Goal: Communication & Community: Answer question/provide support

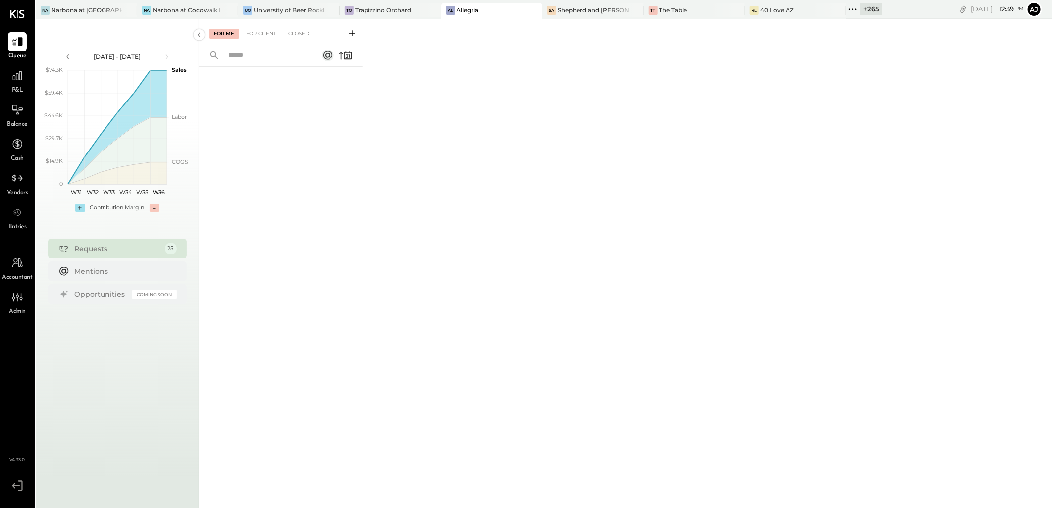
drag, startPoint x: 827, startPoint y: 8, endPoint x: 804, endPoint y: 153, distance: 146.0
click at [847, 8] on icon at bounding box center [853, 9] width 13 height 13
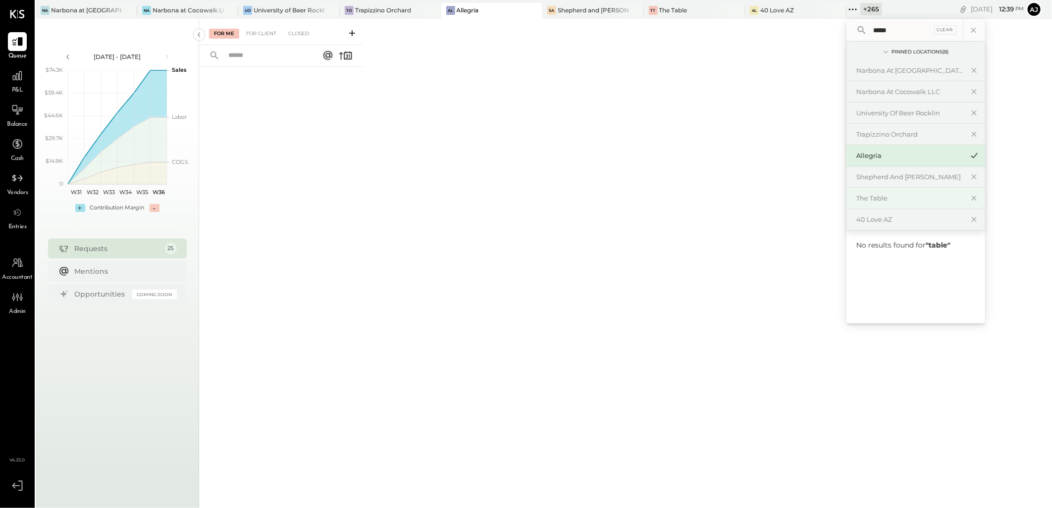
type input "*****"
click at [855, 203] on div "The Table" at bounding box center [916, 198] width 139 height 21
click at [13, 75] on icon at bounding box center [17, 76] width 10 height 10
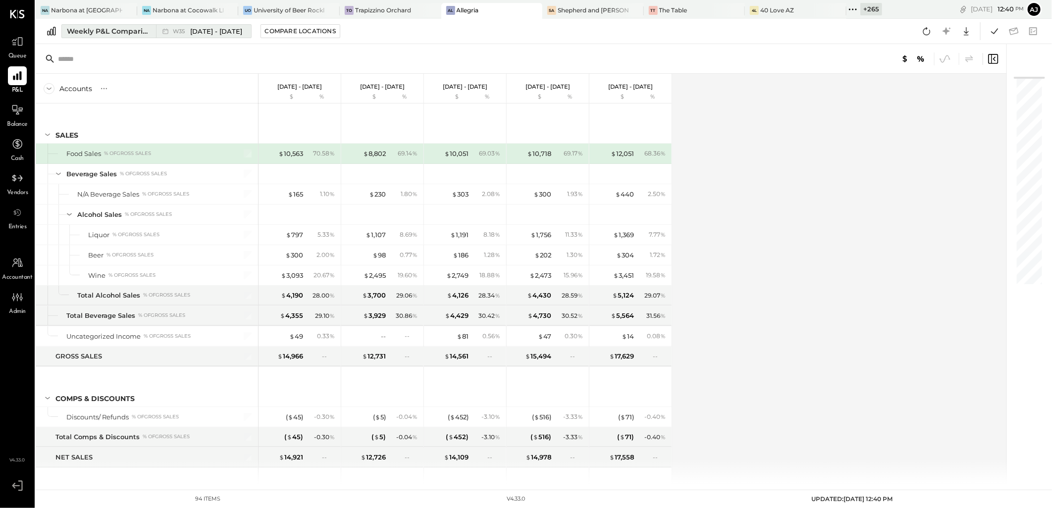
click at [126, 36] on div "Weekly P&L Comparison" at bounding box center [108, 31] width 83 height 10
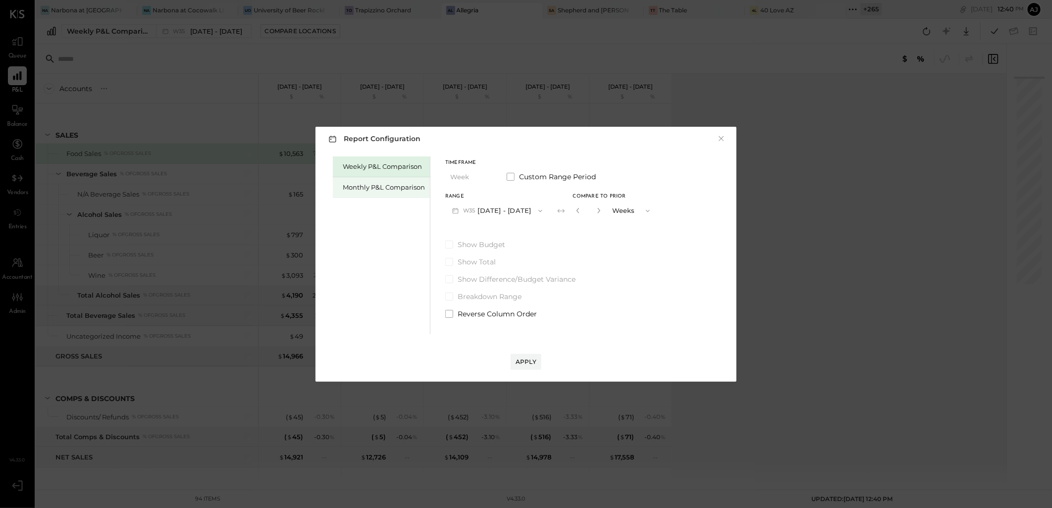
click at [372, 183] on div "Monthly P&L Comparison" at bounding box center [384, 187] width 82 height 9
click at [516, 212] on button "M09 [DATE] - [DATE]" at bounding box center [497, 211] width 105 height 18
click at [659, 237] on div "Weekly P&L Comparison Monthly P&L Comparison Timeframe Month Custom Range Perio…" at bounding box center [525, 244] width 401 height 180
click at [384, 172] on div "Weekly P&L Comparison" at bounding box center [381, 167] width 97 height 21
click at [509, 212] on button "W36 [DATE] - [DATE]" at bounding box center [497, 211] width 105 height 18
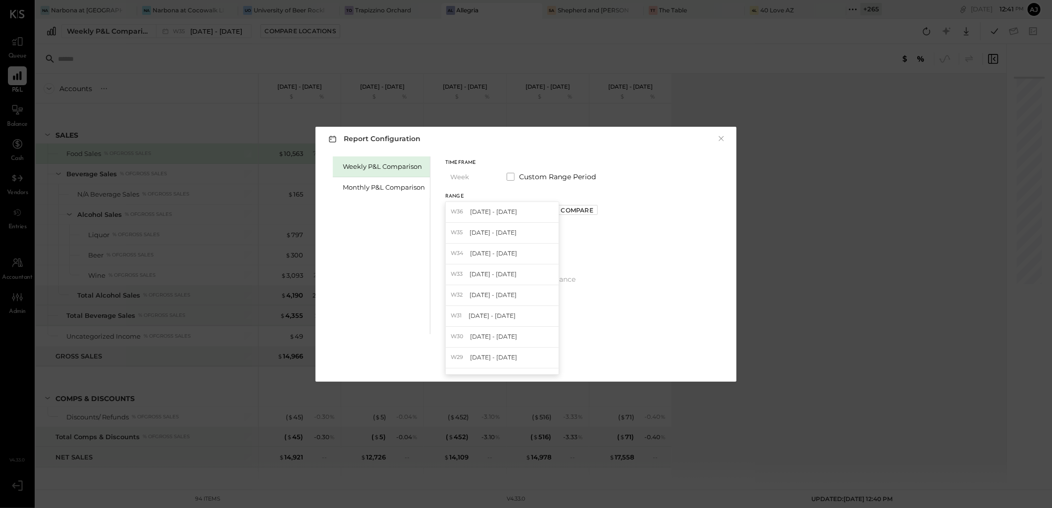
click at [509, 212] on span "[DATE] - [DATE]" at bounding box center [493, 212] width 47 height 8
click at [529, 365] on div "Apply" at bounding box center [526, 362] width 21 height 8
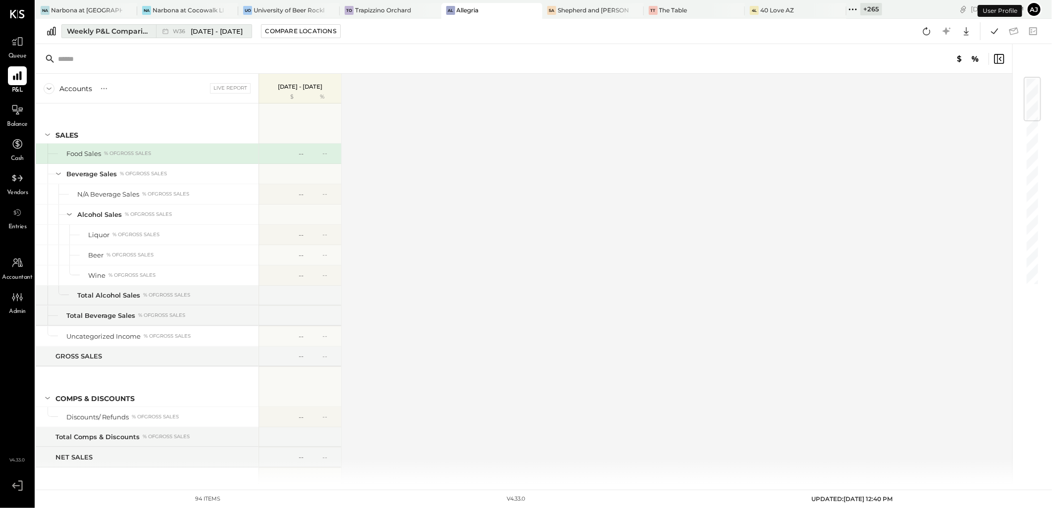
click at [213, 36] on span "[DATE] - [DATE]" at bounding box center [217, 31] width 52 height 9
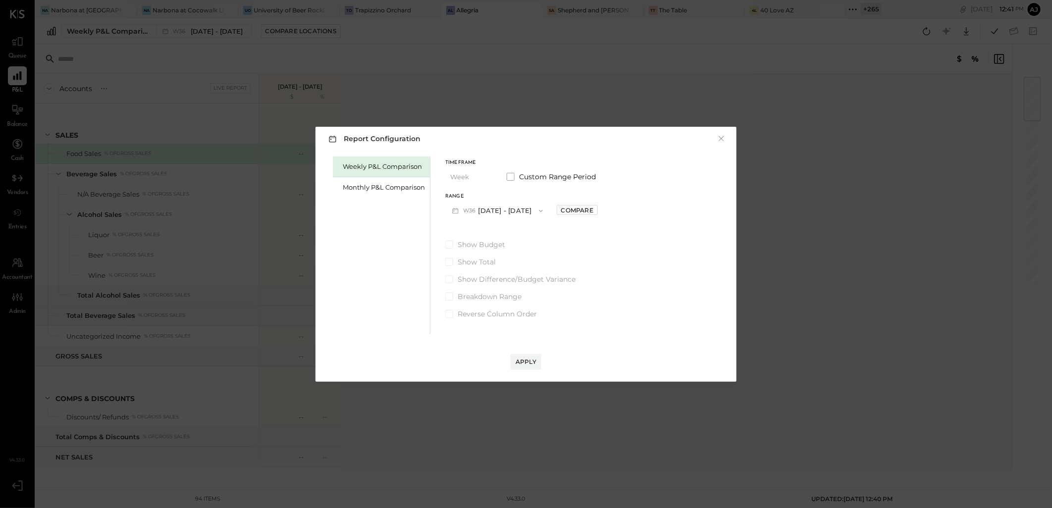
click at [537, 209] on icon "button" at bounding box center [541, 211] width 8 height 8
click at [623, 247] on div "Weekly P&L Comparison Monthly P&L Comparison Timeframe Week Custom Range Period…" at bounding box center [525, 244] width 401 height 180
click at [563, 213] on div "Compare" at bounding box center [577, 210] width 32 height 8
click at [595, 212] on button "button" at bounding box center [599, 210] width 8 height 11
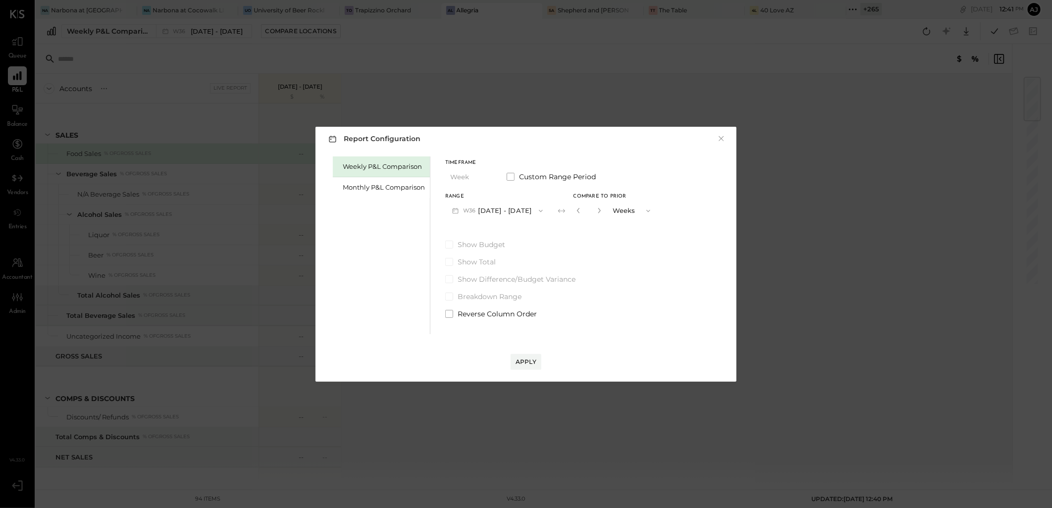
type input "*"
click at [466, 306] on div "Show Budget Show Total Show Difference/Budget Variance Breakdown Range Reverse …" at bounding box center [551, 279] width 212 height 79
drag, startPoint x: 467, startPoint y: 311, endPoint x: 501, endPoint y: 353, distance: 54.2
click at [467, 312] on span "Reverse Column Order" at bounding box center [497, 314] width 79 height 10
click at [513, 355] on button "Apply" at bounding box center [526, 362] width 31 height 16
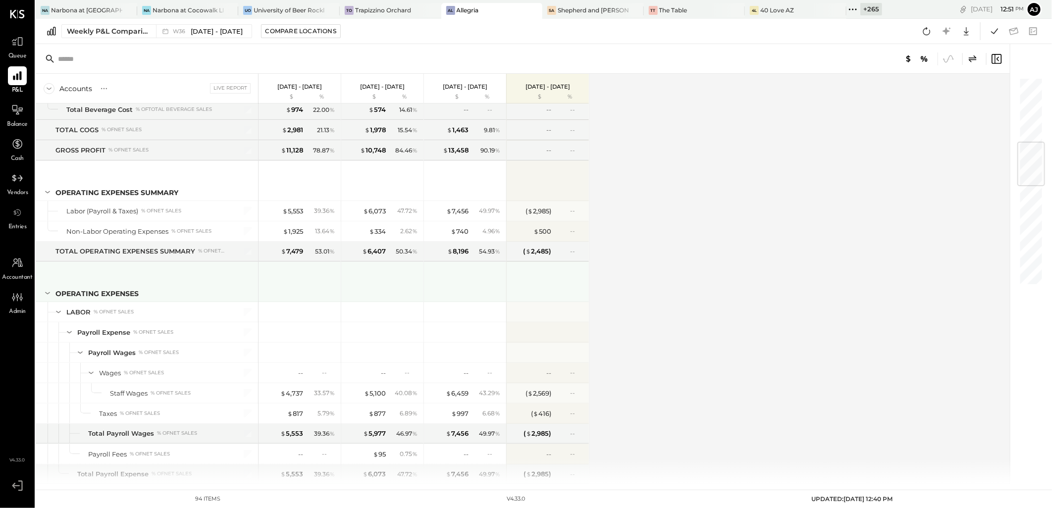
scroll to position [825, 0]
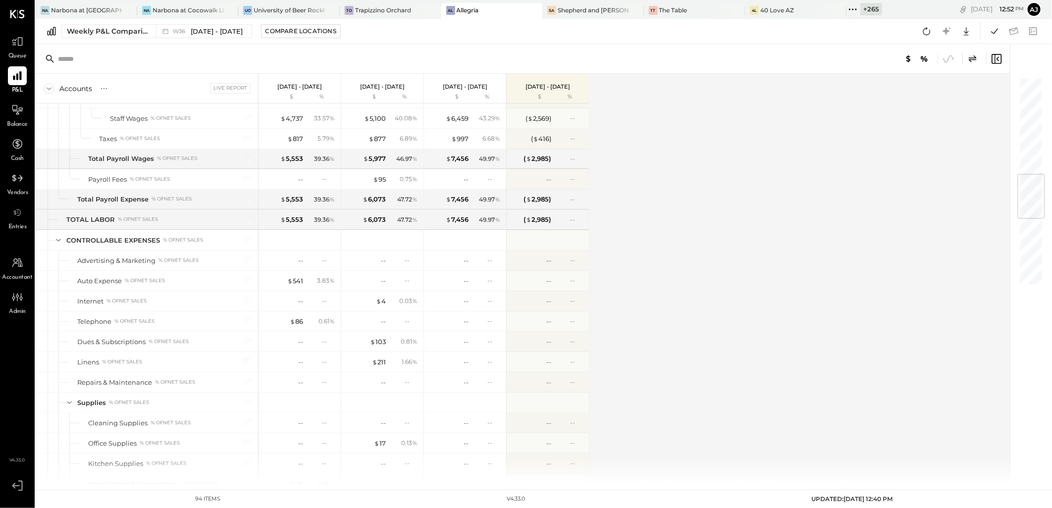
click at [28, 45] on div "Queue" at bounding box center [17, 46] width 29 height 29
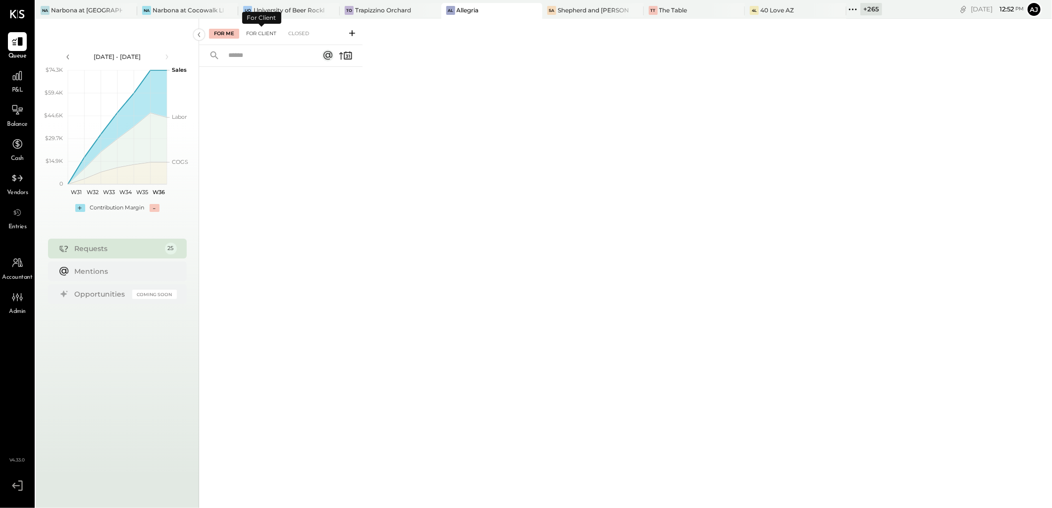
click at [260, 35] on div "For Client" at bounding box center [261, 34] width 40 height 10
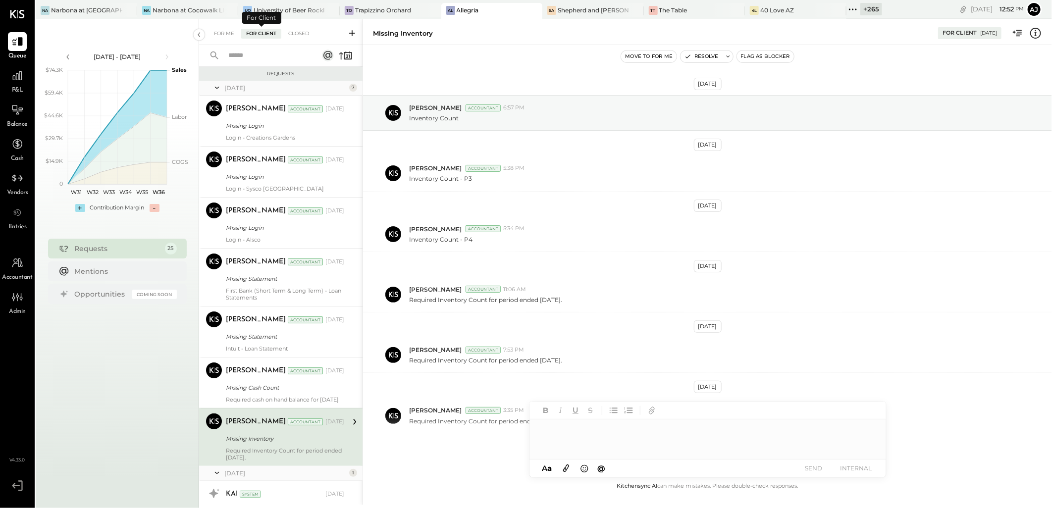
scroll to position [27, 0]
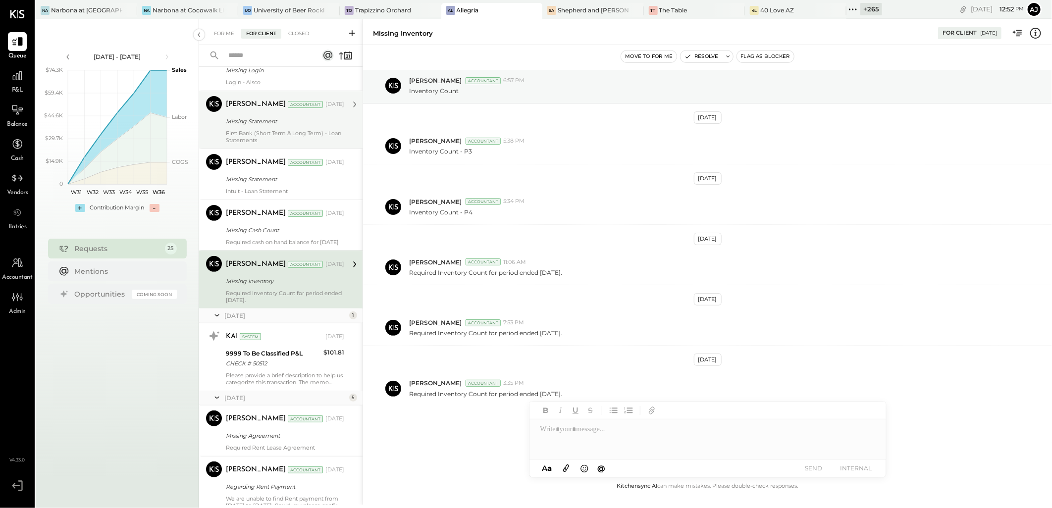
click at [286, 130] on div "First Bank (Short Term & Long Term) - Loan Statements" at bounding box center [285, 137] width 118 height 14
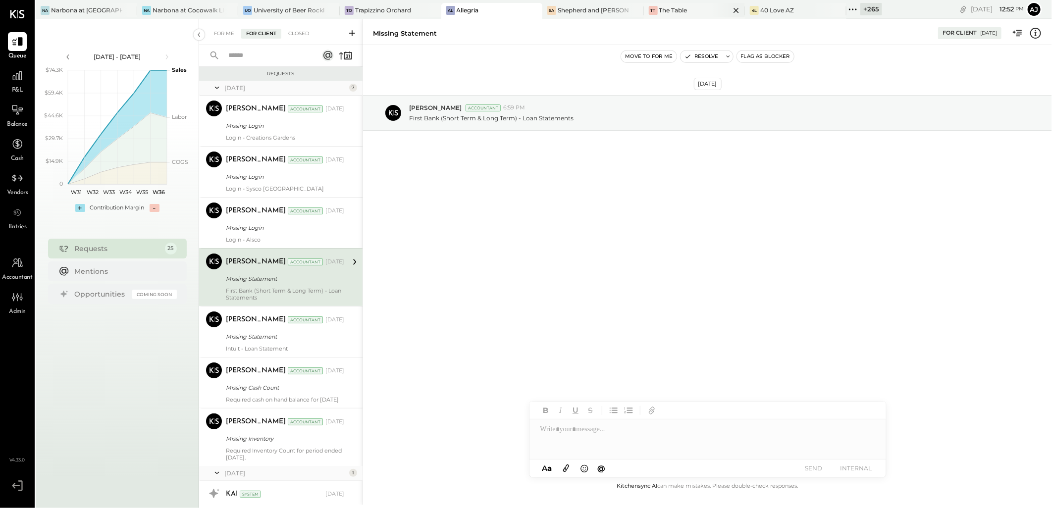
click at [666, 12] on div "TT The Table" at bounding box center [687, 10] width 87 height 9
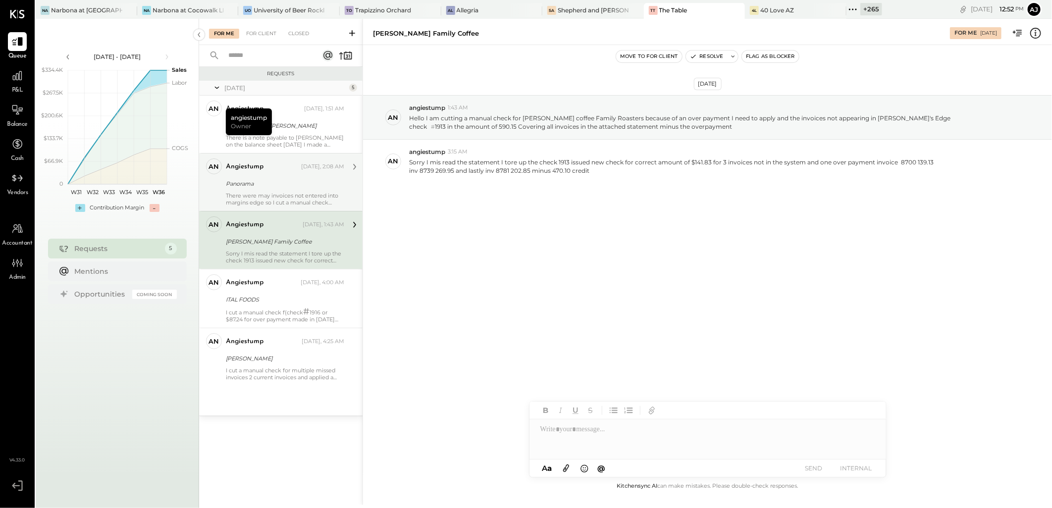
click at [279, 186] on div "Panorama" at bounding box center [283, 184] width 115 height 10
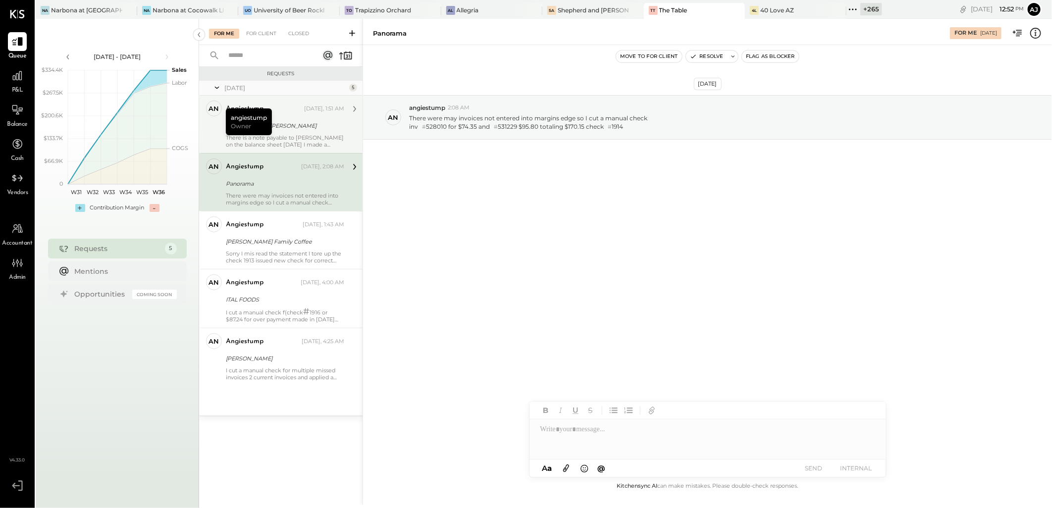
click at [280, 137] on div "There is a note payable to [PERSON_NAME] on the balance sheet [DATE] I made a $…" at bounding box center [285, 141] width 118 height 14
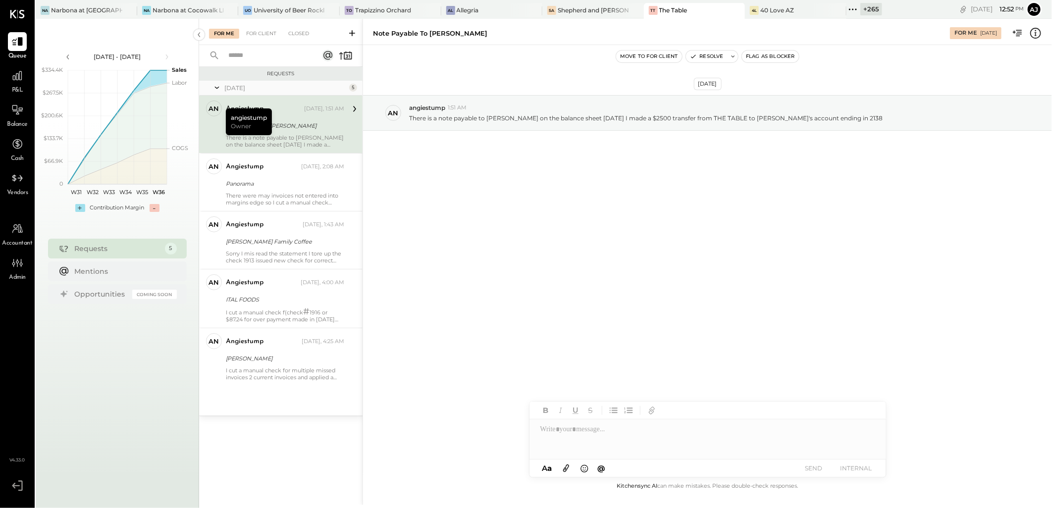
click at [590, 216] on div "[DATE] an angiestump 1:51 AM There is a note payable to [PERSON_NAME] on the ba…" at bounding box center [707, 262] width 689 height 435
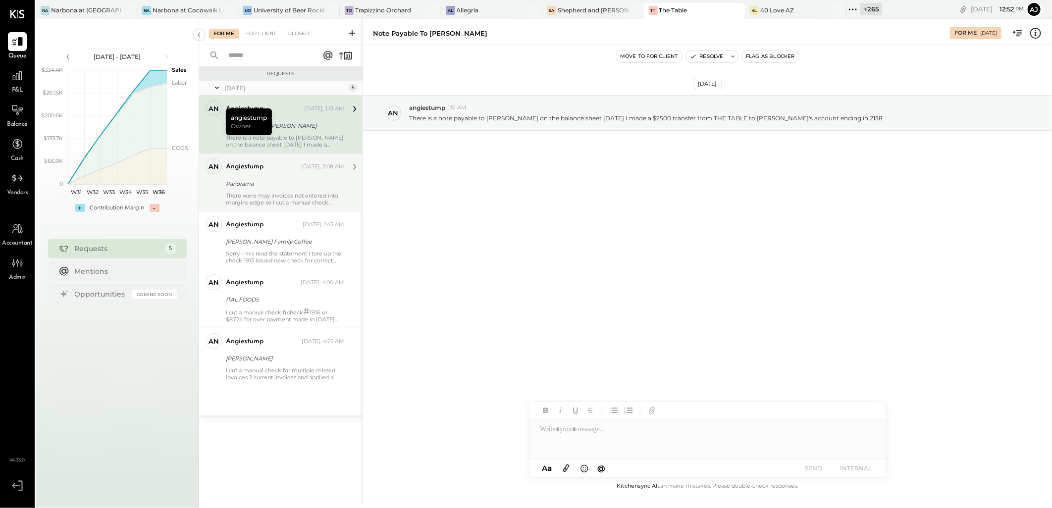
click at [291, 193] on div "There were may invoices not entered into margins edge so I cut a manual check i…" at bounding box center [285, 199] width 118 height 14
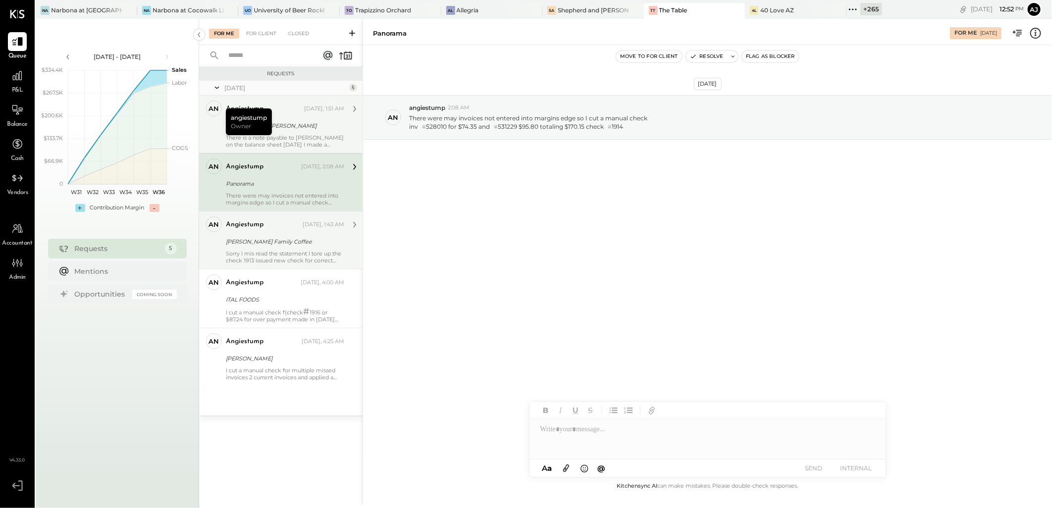
click at [296, 235] on div "angiestump [DATE], 1:43 AM [PERSON_NAME] Family Coffee Sorry I mis read the sta…" at bounding box center [285, 240] width 118 height 48
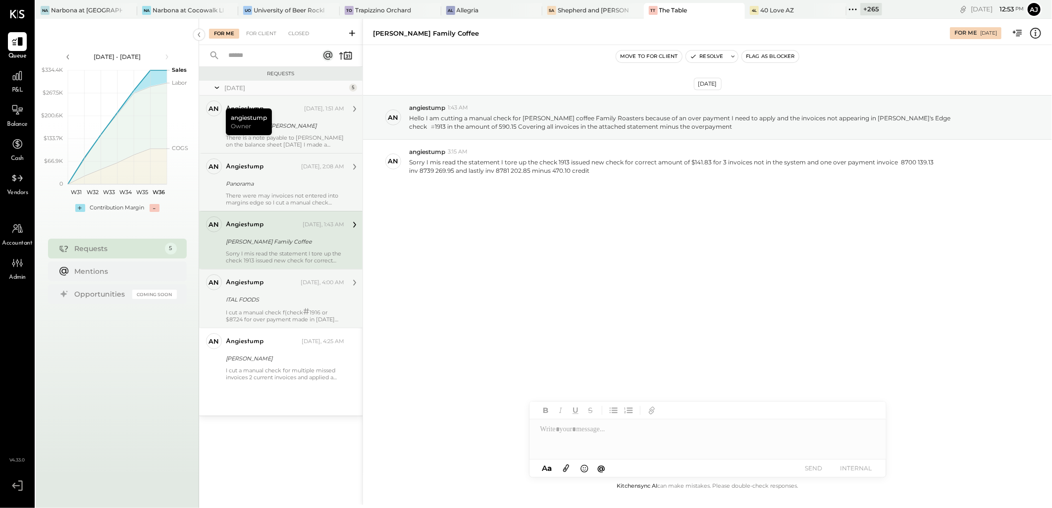
click at [293, 296] on div "ITAL FOODS" at bounding box center [283, 300] width 115 height 10
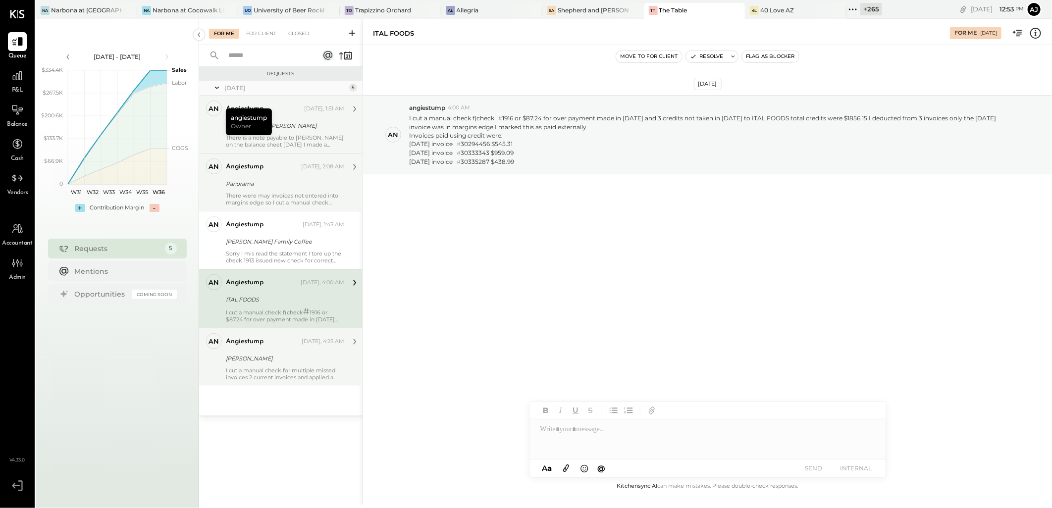
click at [289, 358] on div "[PERSON_NAME]" at bounding box center [283, 359] width 115 height 10
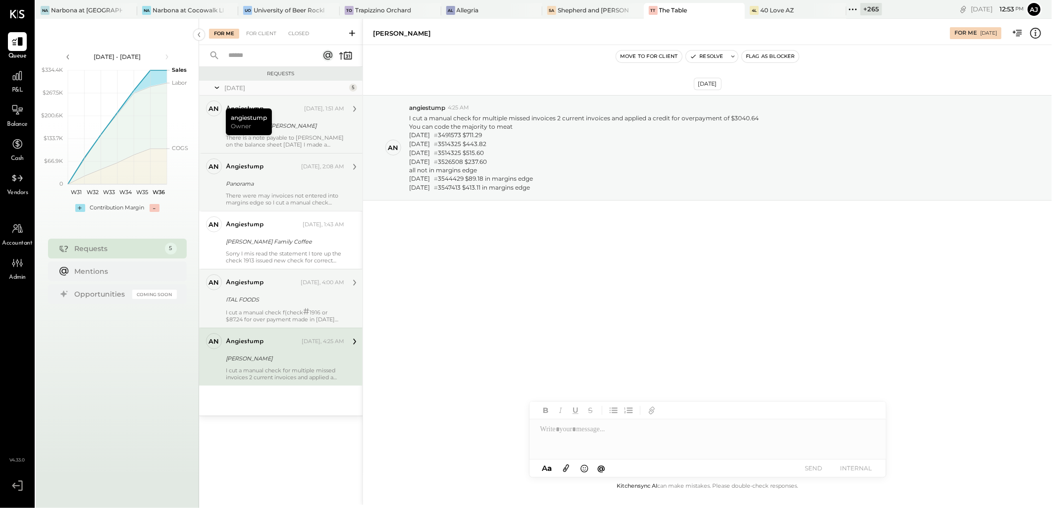
click at [297, 309] on div "I cut a manual check f(check # 1916 or $87.24 for over payment made in [DATE] a…" at bounding box center [285, 315] width 118 height 15
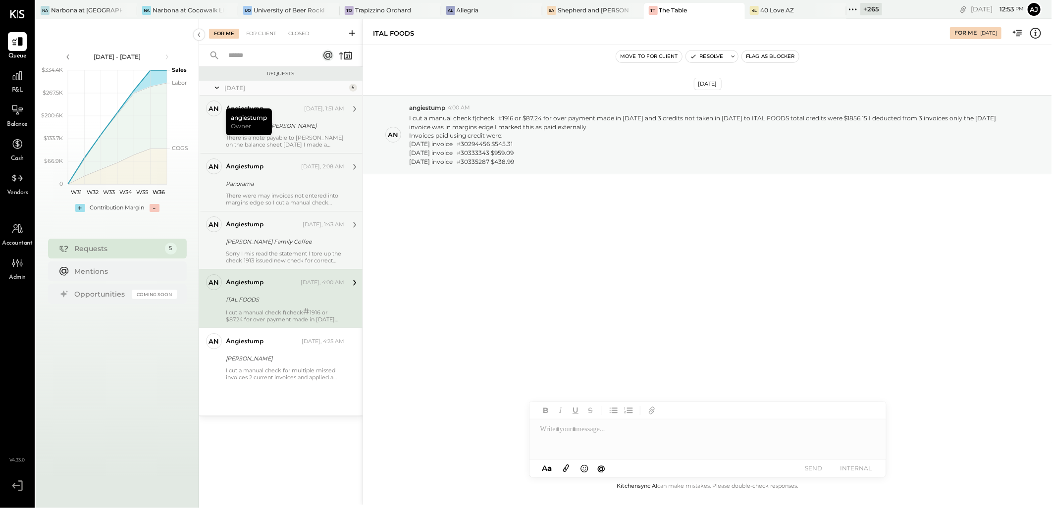
click at [293, 249] on div "angiestump [DATE], 1:43 AM [PERSON_NAME] Family Coffee Sorry I mis read the sta…" at bounding box center [285, 240] width 118 height 48
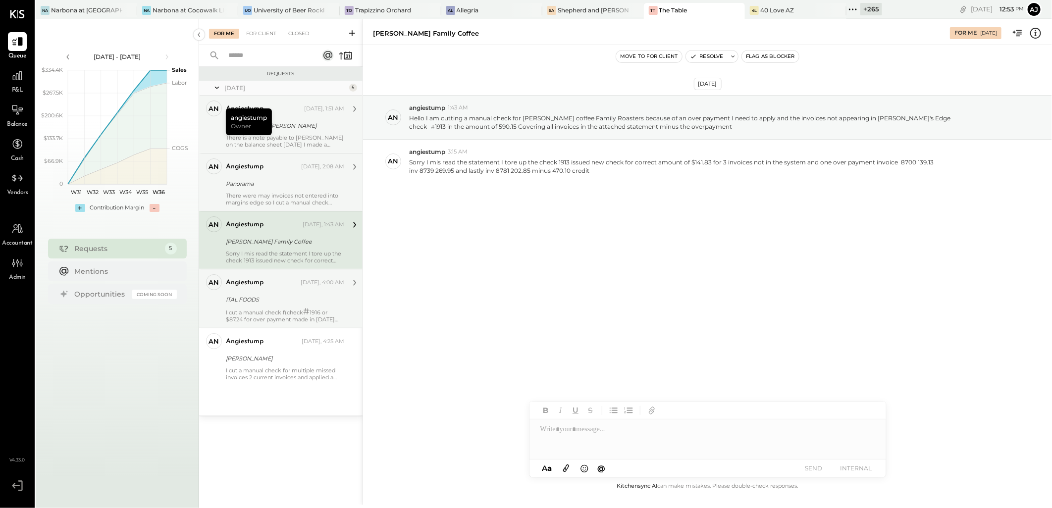
click at [289, 194] on div "There were may invoices not entered into margins edge so I cut a manual check i…" at bounding box center [285, 199] width 118 height 14
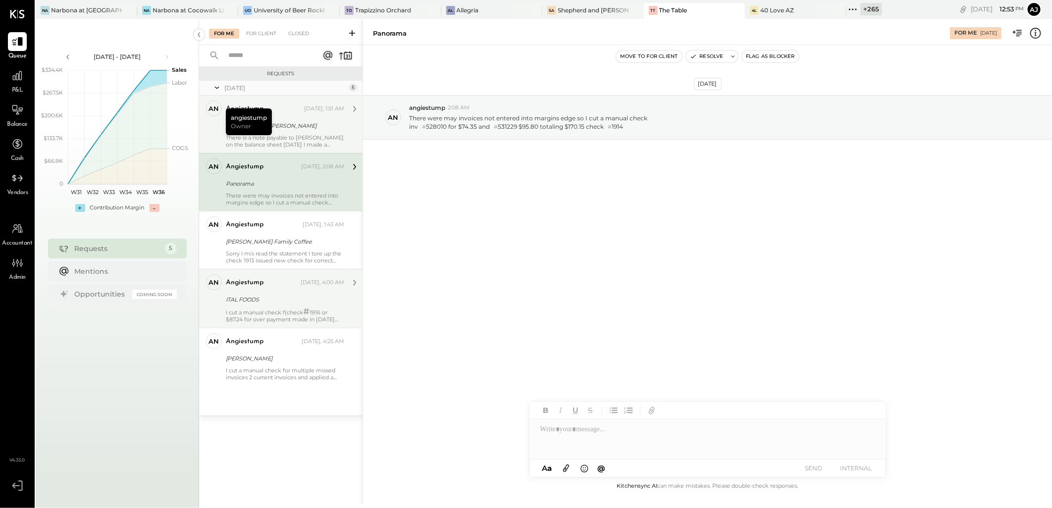
click at [296, 132] on div "angiestump [DATE], 1:51 AM Note payable to [PERSON_NAME] There is a note payabl…" at bounding box center [285, 125] width 118 height 48
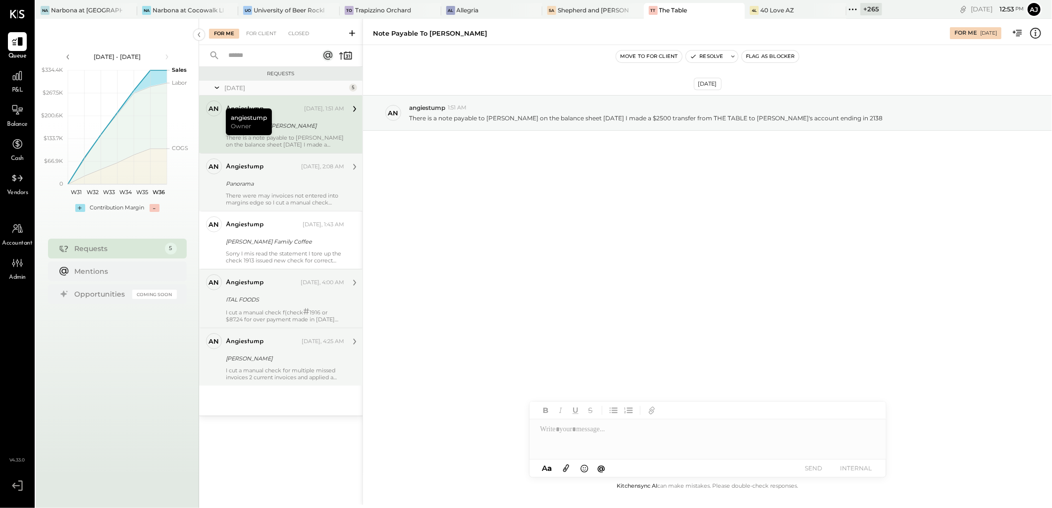
click at [299, 376] on div "I cut a manual check for multiple missed invoices 2 current invoices and applie…" at bounding box center [285, 374] width 118 height 14
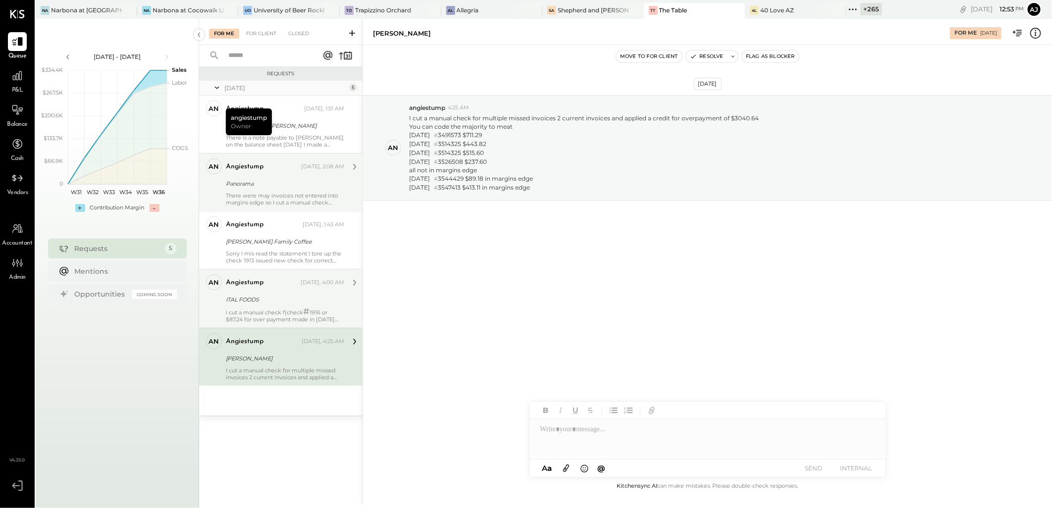
click at [290, 271] on div "an angiestump Owner angiestump [DATE], 4:00 AM ITAL FOODS I cut a manual check …" at bounding box center [280, 298] width 163 height 59
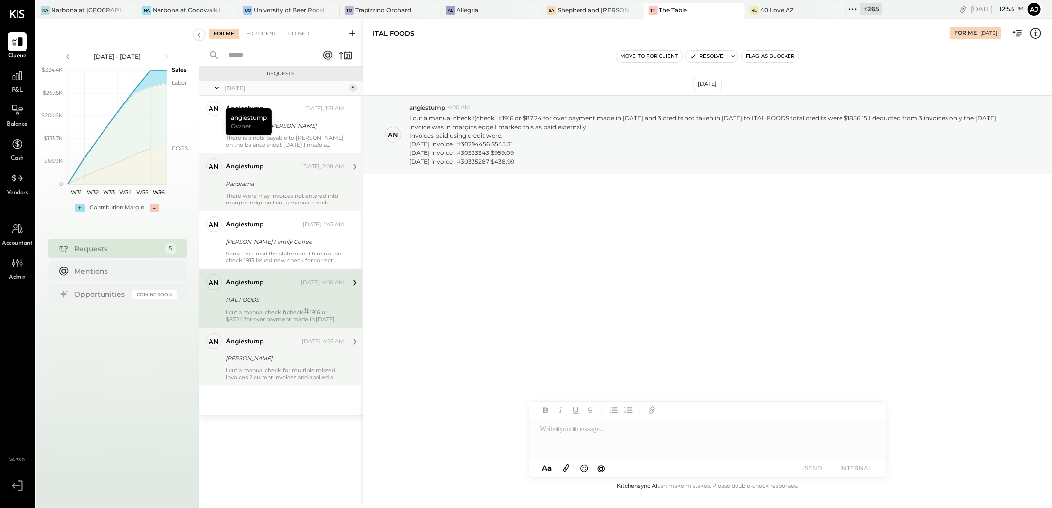
click at [286, 311] on div "I cut a manual check f(check # 1916 or $87.24 for over payment made in [DATE] a…" at bounding box center [285, 315] width 118 height 15
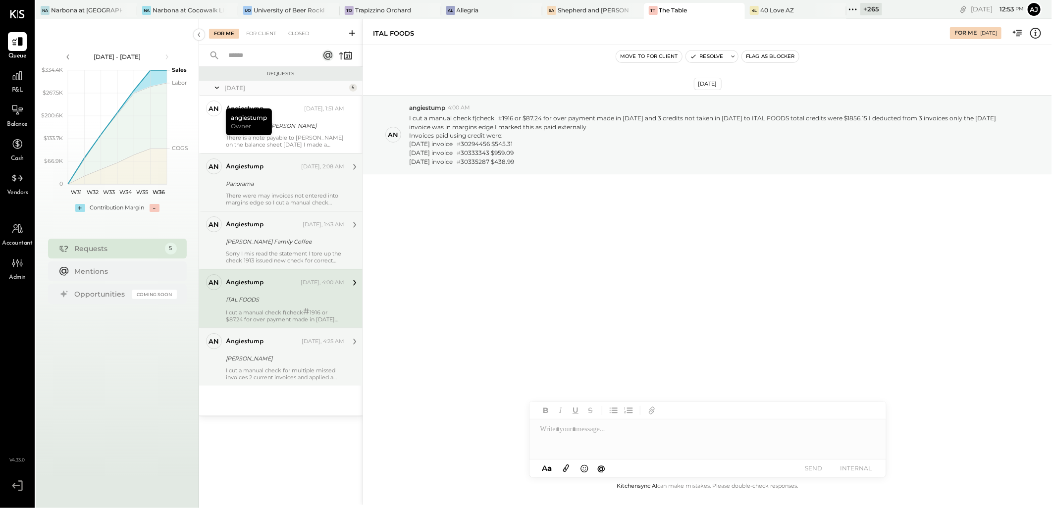
click at [279, 255] on div "Sorry I mis read the statement I tore up the check 1913 issued new check for co…" at bounding box center [285, 257] width 118 height 14
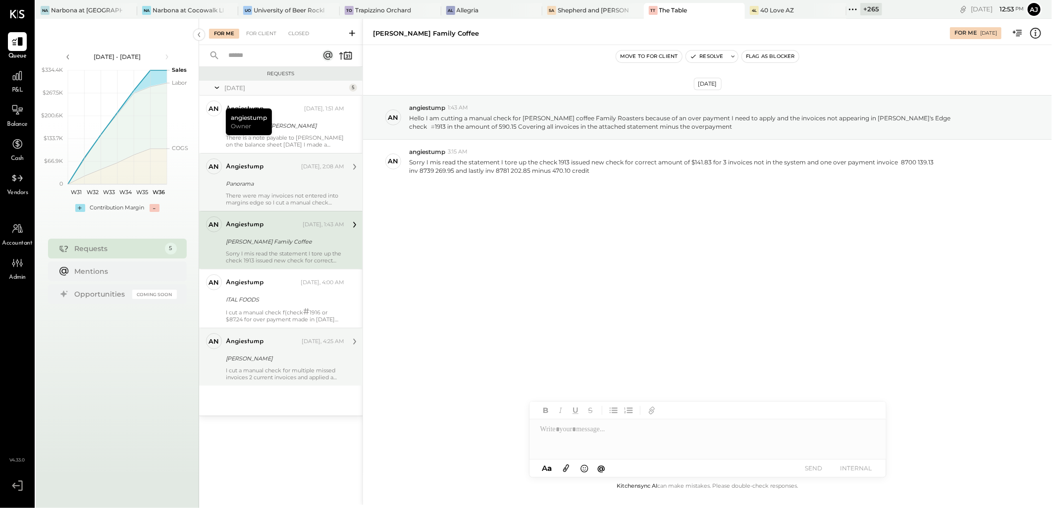
click at [291, 194] on div "There were may invoices not entered into margins edge so I cut a manual check i…" at bounding box center [285, 199] width 118 height 14
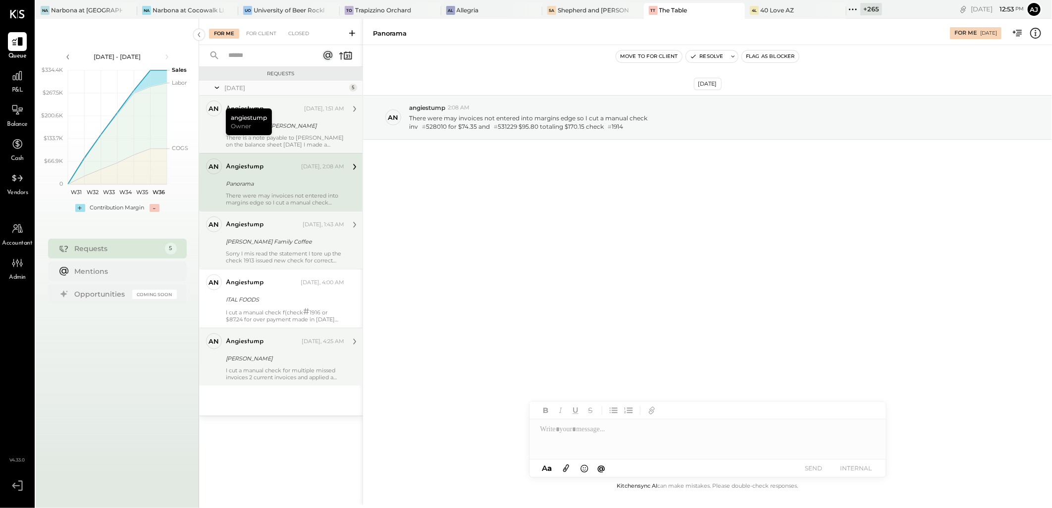
click at [313, 137] on div "There is a note payable to [PERSON_NAME] on the balance sheet [DATE] I made a $…" at bounding box center [285, 141] width 118 height 14
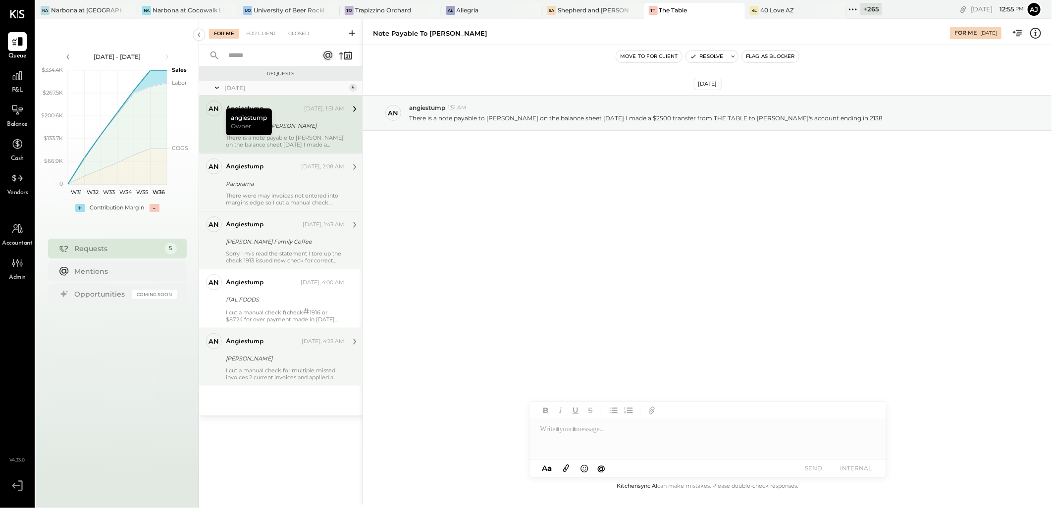
click at [290, 129] on div "Note payable to [PERSON_NAME]" at bounding box center [283, 126] width 115 height 10
click at [285, 177] on div "angiestump [DATE], 2:08 AM Panorama There were may invoices not entered into ma…" at bounding box center [285, 183] width 118 height 48
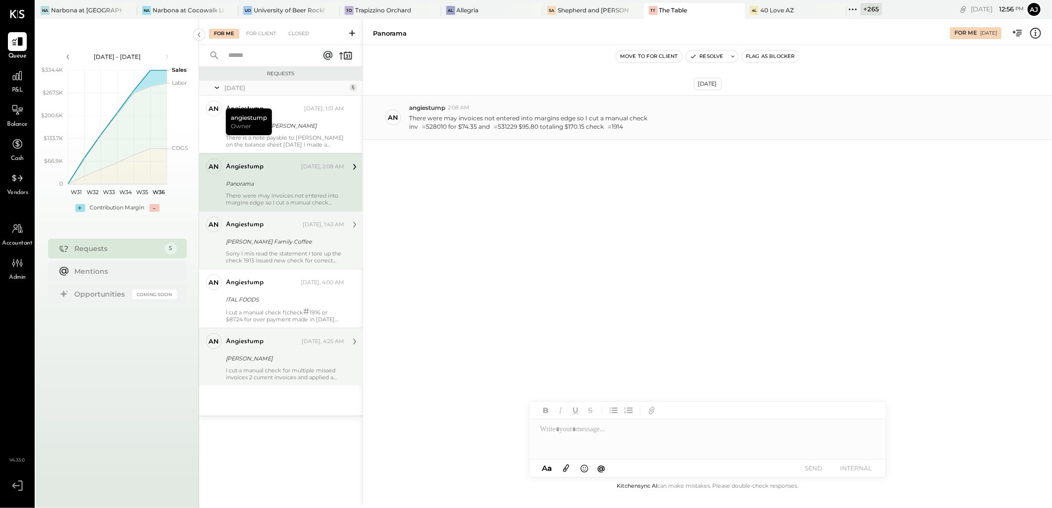
click at [433, 128] on div "inv # 528010 for $74.35 and # 531229 $95.80 totaling $170.15 check # 1914" at bounding box center [528, 126] width 238 height 9
copy div "528010"
click at [508, 130] on div "inv # 528010 for $74.35 and # 531229 $95.80 totaling $170.15 check # 1914" at bounding box center [528, 126] width 238 height 9
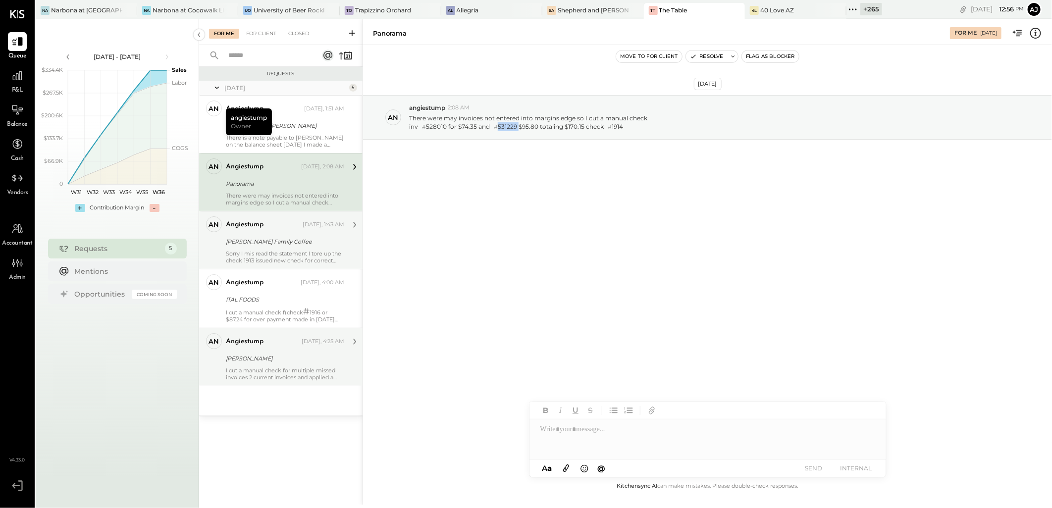
copy div "531229"
click at [499, 170] on div "[DATE] an angiestump 2:08 AM There were may invoices not entered into margins e…" at bounding box center [707, 142] width 689 height 144
click at [438, 124] on div "inv # 528010 for $74.35 and # 531229 $95.80 totaling $170.15 check # 1914" at bounding box center [528, 126] width 238 height 9
copy div "528010"
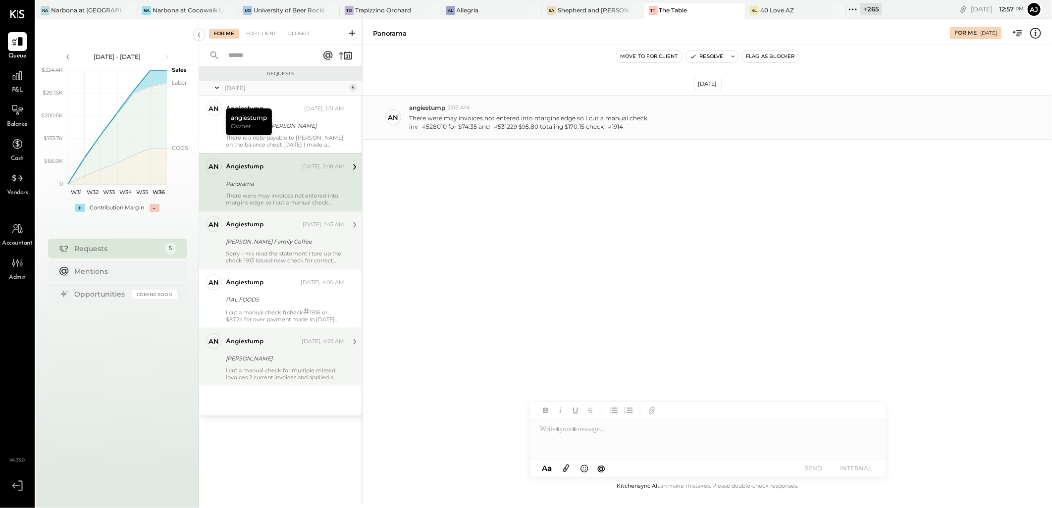
click at [470, 127] on div "inv # 528010 for $74.35 and # 531229 $95.80 totaling $170.15 check # 1914" at bounding box center [528, 126] width 238 height 9
copy div "74.35"
click at [534, 129] on div "inv # 528010 for $74.35 and # 531229 $95.80 totaling $170.15 check # 1914" at bounding box center [528, 126] width 238 height 9
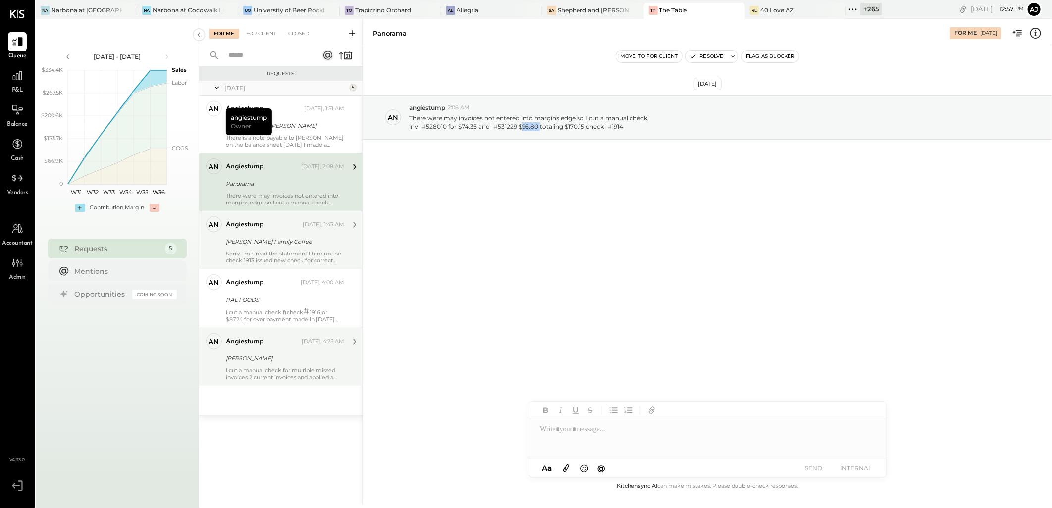
copy div "95.80"
click at [472, 126] on div "inv # 528010 for $74.35 and # 531229 $95.80 totaling $170.15 check # 1914" at bounding box center [528, 126] width 238 height 9
copy div "74.35"
click at [511, 130] on div "inv # 528010 for $74.35 and # 531229 $95.80 totaling $170.15 check # 1914" at bounding box center [528, 126] width 238 height 9
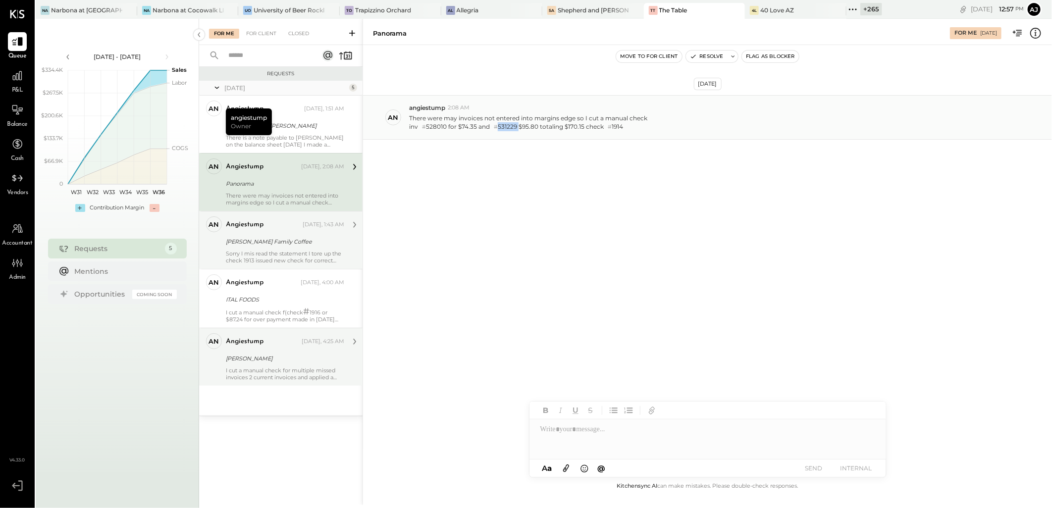
click at [511, 130] on div "inv # 528010 for $74.35 and # 531229 $95.80 totaling $170.15 check # 1914" at bounding box center [528, 126] width 238 height 9
copy div "531229"
click at [593, 433] on div at bounding box center [708, 440] width 357 height 40
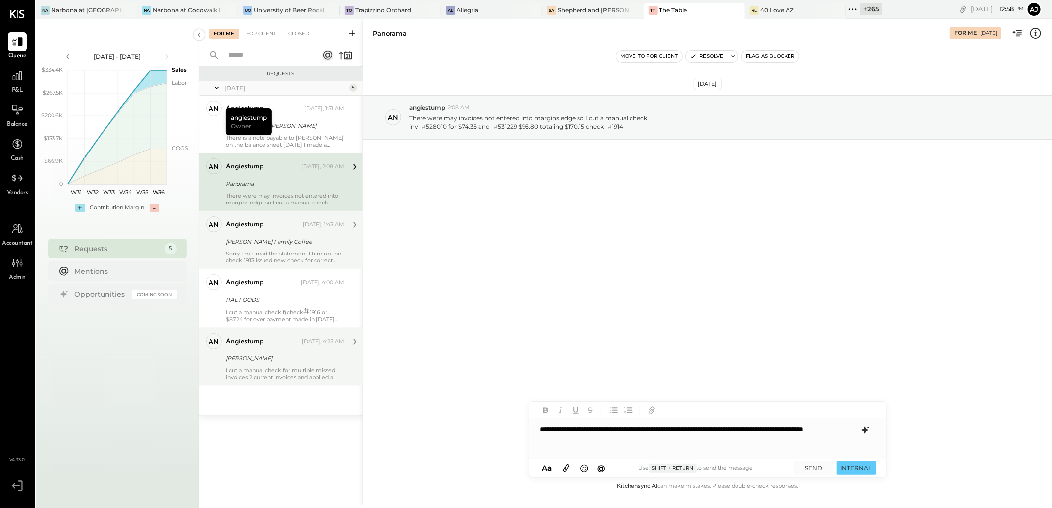
click at [860, 430] on icon at bounding box center [865, 431] width 12 height 12
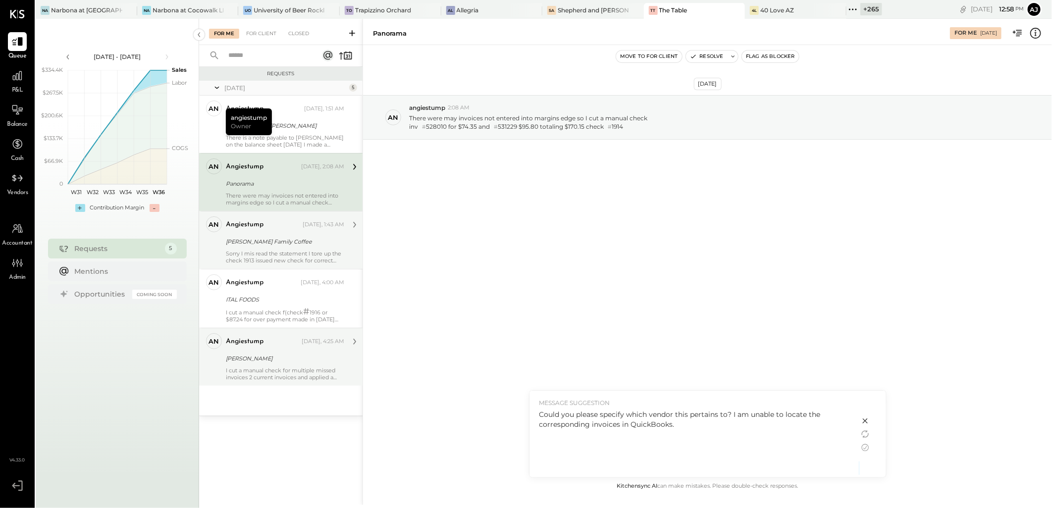
click at [672, 426] on div "Could you please specify which vendor this pertains to? I am unable to locate t…" at bounding box center [694, 420] width 310 height 20
click at [669, 424] on div "Could you please specify which vendor this pertains to? I am unable to locate t…" at bounding box center [694, 420] width 310 height 20
click at [867, 437] on icon at bounding box center [866, 435] width 6 height 5
click at [658, 424] on div "Could you please confirm which vendor this inquiry pertains to? I am currently …" at bounding box center [694, 420] width 310 height 20
click at [869, 449] on icon at bounding box center [865, 448] width 12 height 12
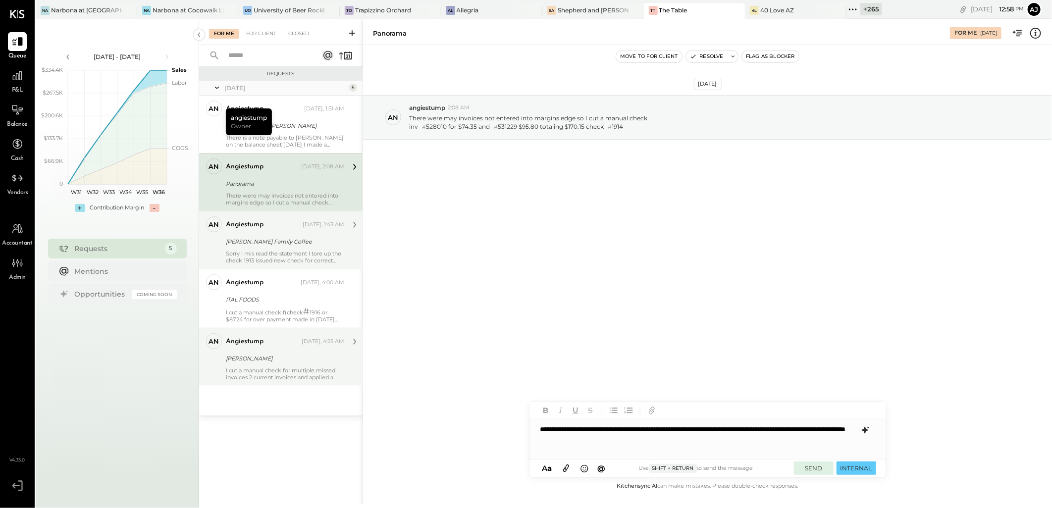
click at [807, 465] on button "SEND" at bounding box center [814, 468] width 40 height 13
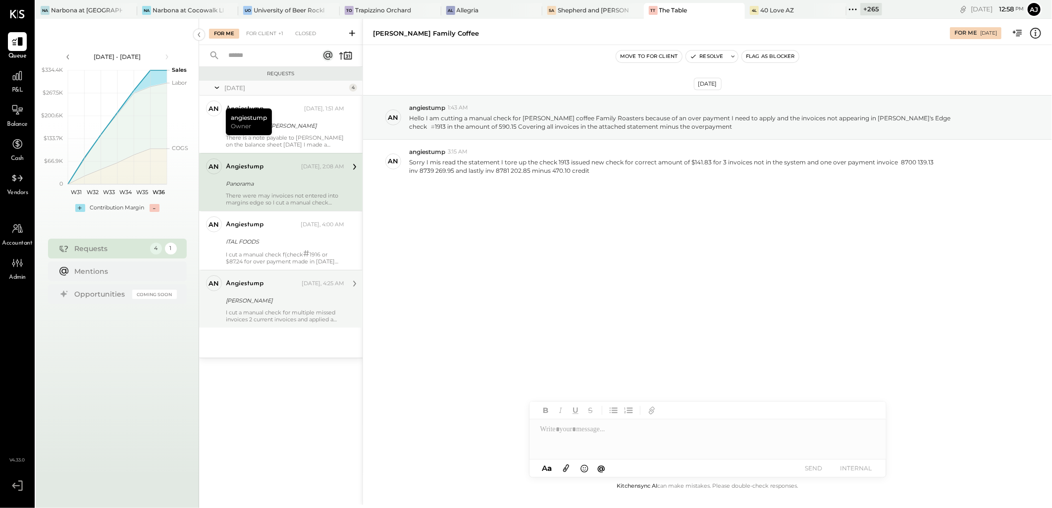
click at [596, 238] on div "[DATE] an angiestump 1:43 AM Hello I am cutting a manual check for [PERSON_NAME…" at bounding box center [707, 163] width 689 height 187
click at [271, 35] on div "For Client +1" at bounding box center [264, 34] width 47 height 10
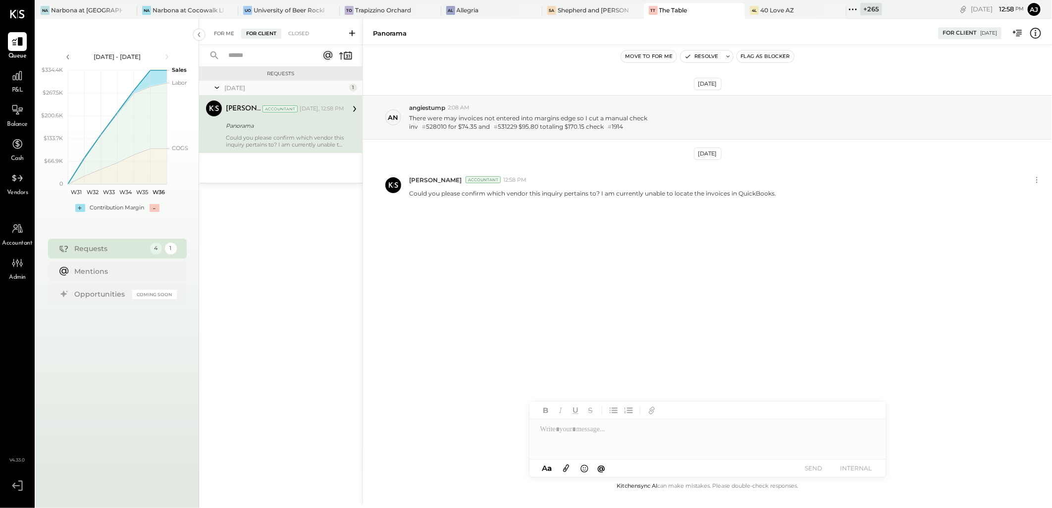
click at [224, 35] on div "For Me" at bounding box center [224, 34] width 30 height 10
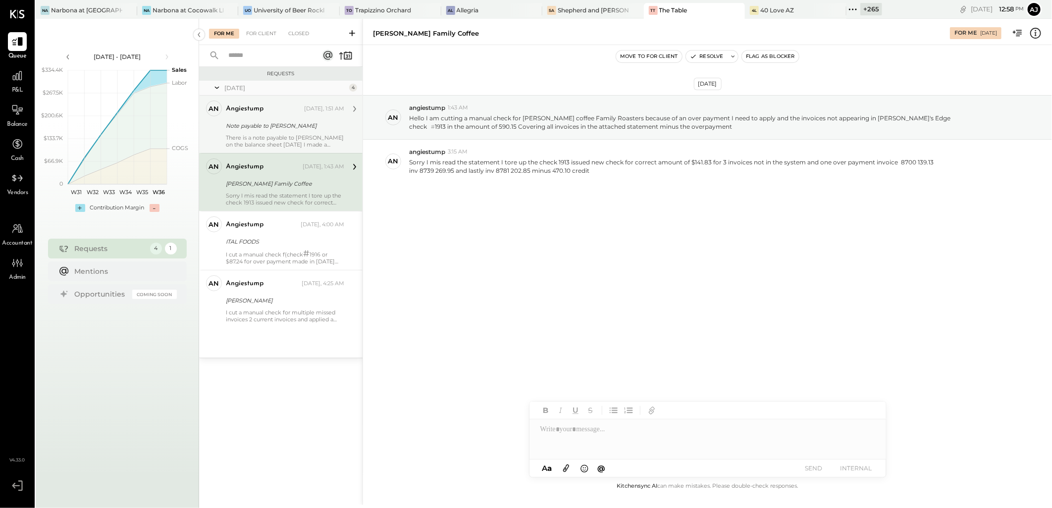
click at [289, 130] on div "Note payable to [PERSON_NAME]" at bounding box center [283, 126] width 115 height 10
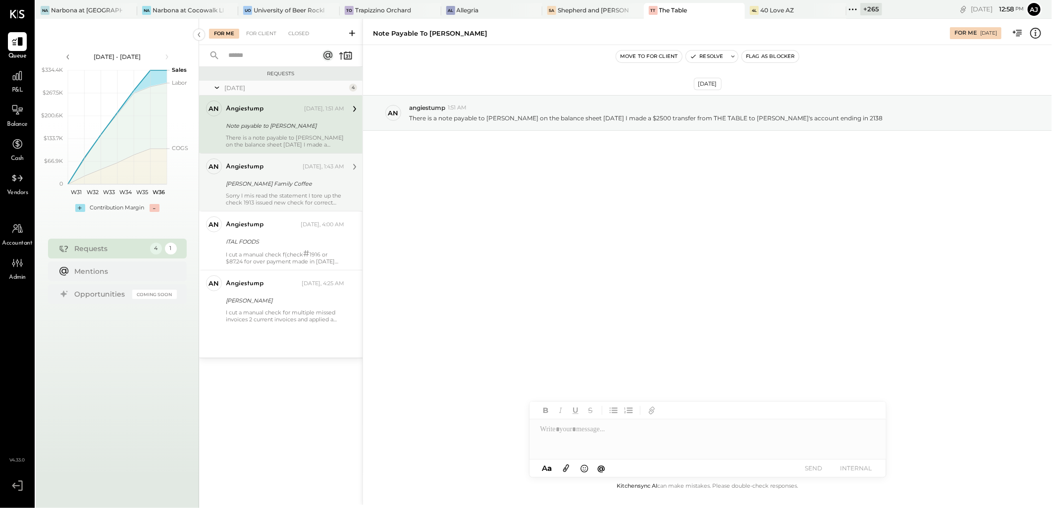
click at [290, 179] on div "[PERSON_NAME] Family Coffee" at bounding box center [283, 184] width 115 height 10
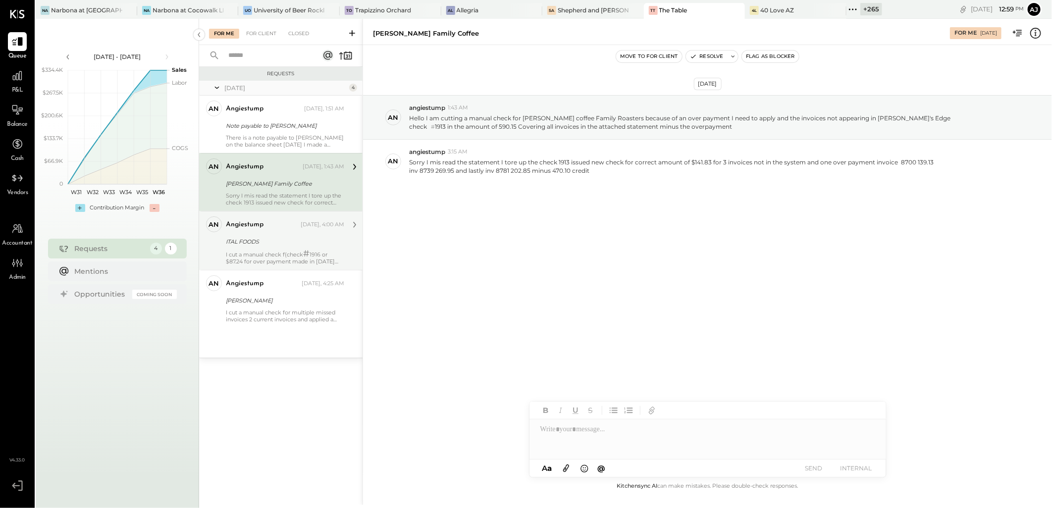
click at [284, 252] on div "I cut a manual check f(check # 1916 or $87.24 for over payment made in [DATE] a…" at bounding box center [285, 257] width 118 height 15
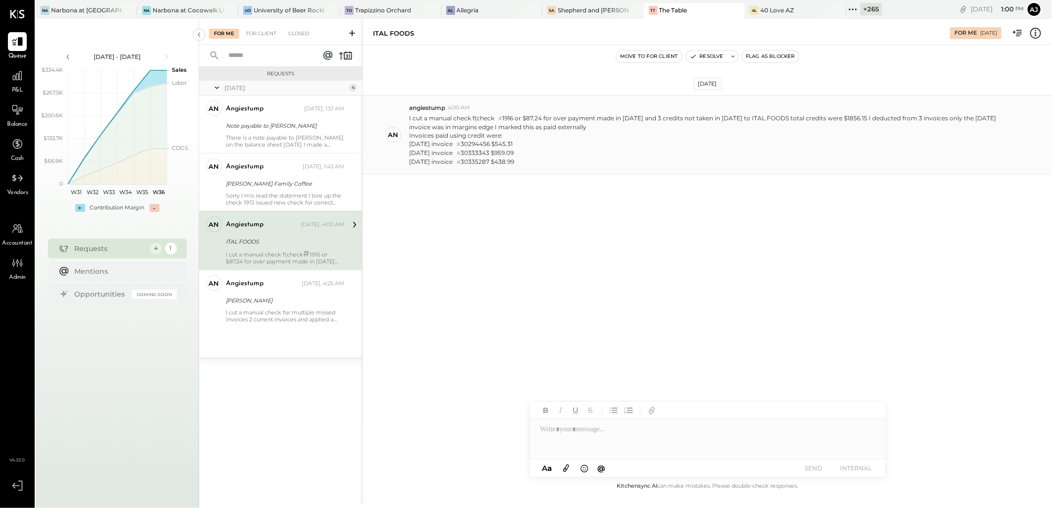
click at [478, 145] on div "[DATE] invoice # 30294456 $545.31" at bounding box center [710, 144] width 603 height 9
copy div "30294456"
click at [477, 146] on div "[DATE] invoice # 30294456 $545.31" at bounding box center [710, 144] width 603 height 9
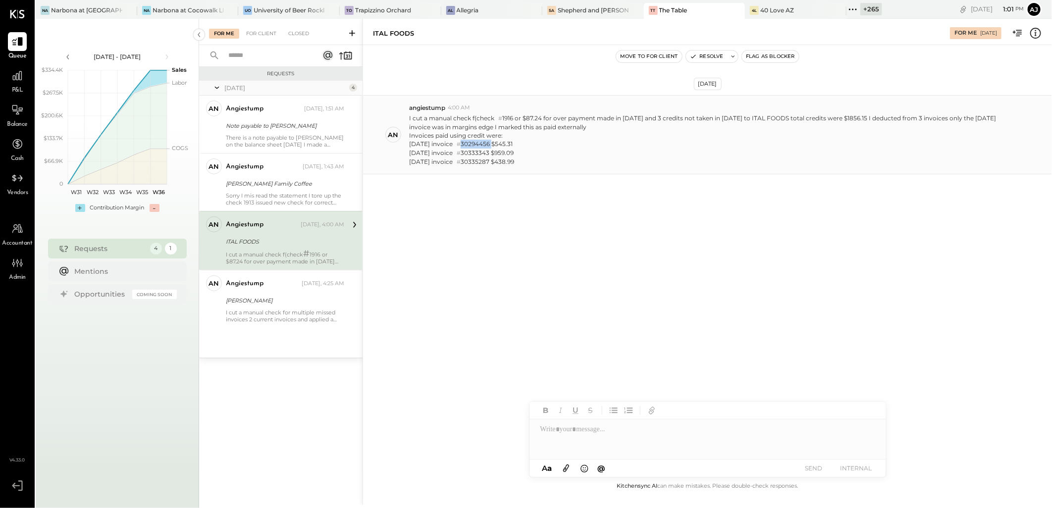
click at [481, 146] on div "[DATE] invoice # 30294456 $545.31" at bounding box center [710, 144] width 603 height 9
click at [476, 154] on div "[DATE] invoice # 30333343 $959.09" at bounding box center [710, 153] width 603 height 9
copy div "30333343"
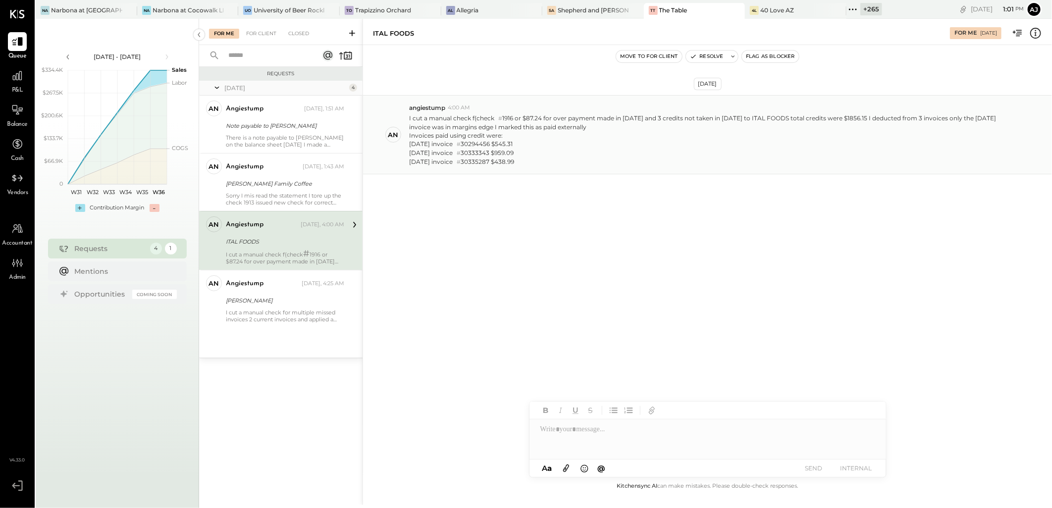
click at [484, 163] on div "[DATE] invoice # 30335287 $438.99" at bounding box center [710, 162] width 603 height 9
copy div "30335287"
click at [474, 142] on div "[DATE] invoice # 30294456 $545.31" at bounding box center [710, 144] width 603 height 9
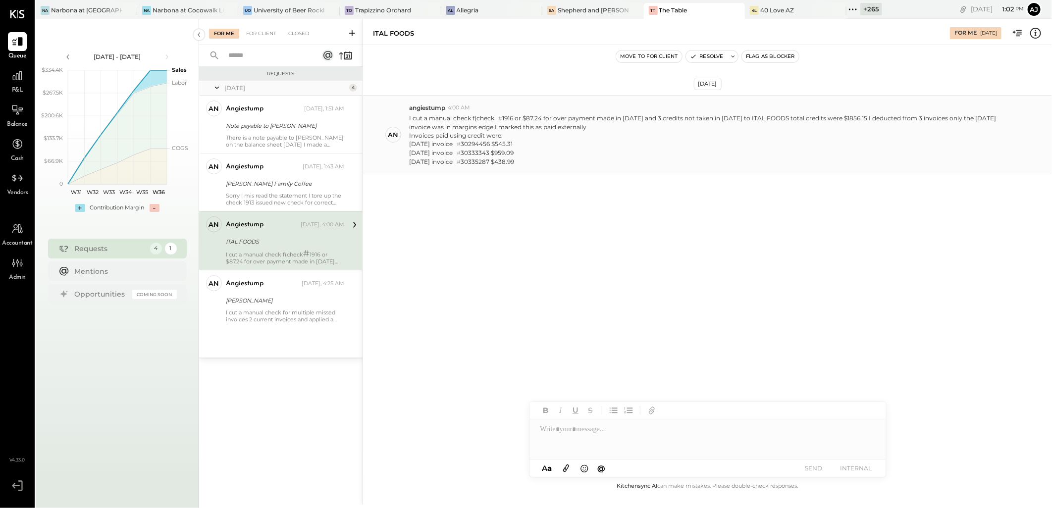
click at [478, 152] on div "[DATE] invoice # 30333343 $959.09" at bounding box center [710, 153] width 603 height 9
click at [478, 159] on div "[DATE] invoice # 30335287 $438.99" at bounding box center [710, 162] width 603 height 9
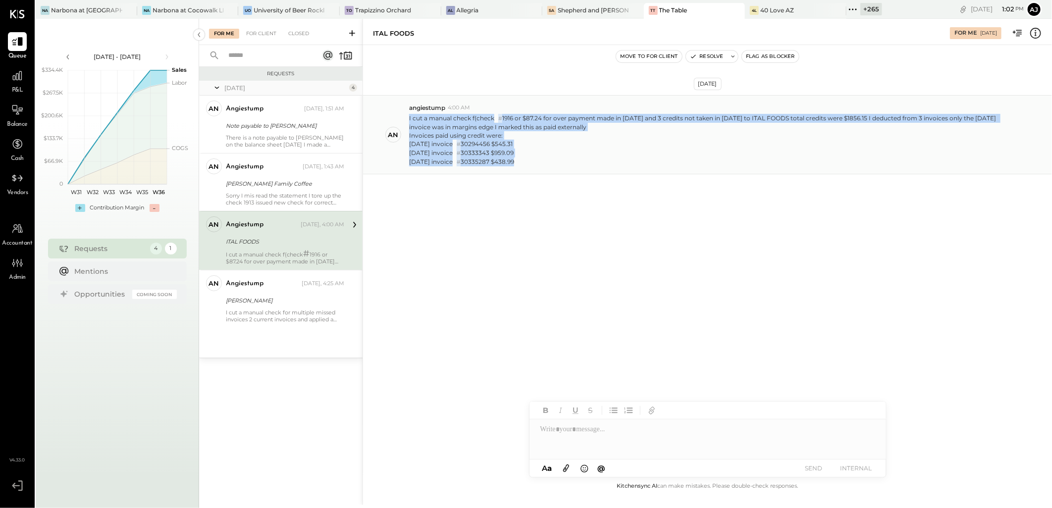
drag, startPoint x: 408, startPoint y: 118, endPoint x: 560, endPoint y: 158, distance: 157.6
click at [560, 158] on div "an angiestump 4:00 AM I cut a manual check f(check # 1916 or $87.24 for over pa…" at bounding box center [707, 134] width 689 height 79
drag, startPoint x: 531, startPoint y: 122, endPoint x: 536, endPoint y: 124, distance: 5.2
click at [531, 122] on p "I cut a manual check f(check # 1916 or $87.24 for over payment made in [DATE] a…" at bounding box center [710, 140] width 603 height 52
drag, startPoint x: 405, startPoint y: 116, endPoint x: 579, endPoint y: 180, distance: 184.8
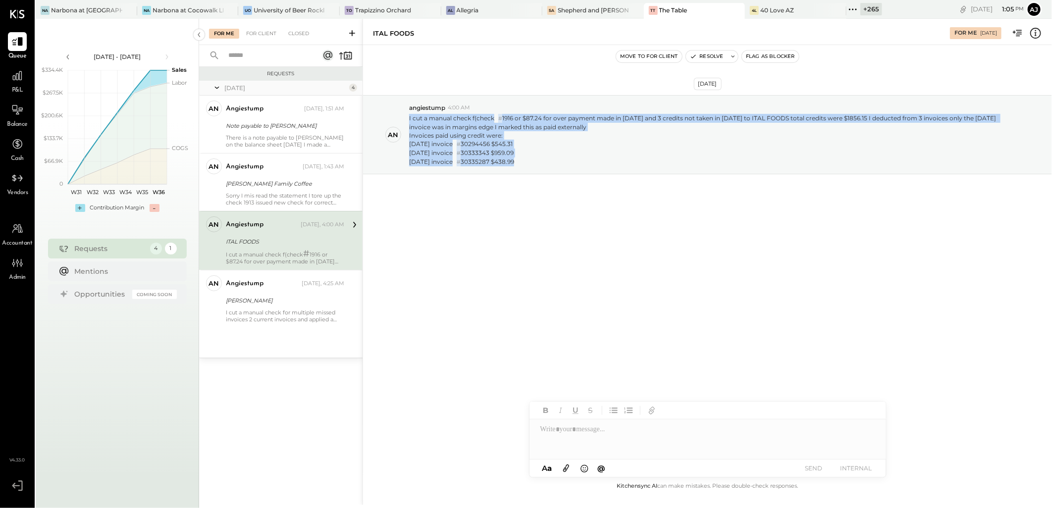
click at [579, 180] on div "[DATE] an angiestump 4:00 AM I cut a manual check f(check # 1916 or $87.24 for …" at bounding box center [707, 159] width 689 height 179
click at [535, 121] on p "I cut a manual check f(check # 1916 or $87.24 for over payment made in [DATE] a…" at bounding box center [710, 140] width 603 height 52
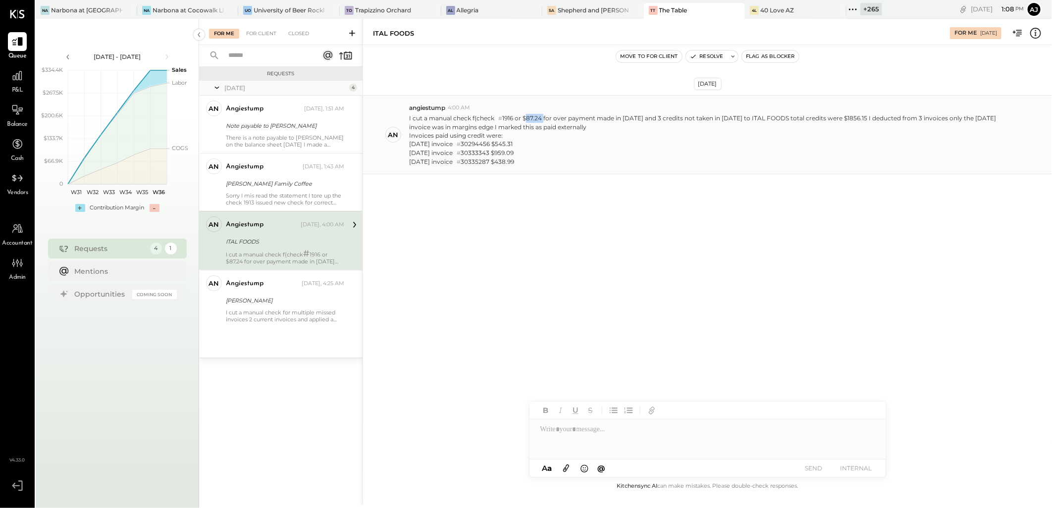
click at [535, 121] on p "I cut a manual check f(check # 1916 or $87.24 for over payment made in [DATE] a…" at bounding box center [710, 140] width 603 height 52
drag, startPoint x: 535, startPoint y: 121, endPoint x: 506, endPoint y: 117, distance: 29.9
click at [506, 117] on p "I cut a manual check f(check # 1916 or $87.24 for over payment made in [DATE] a…" at bounding box center [710, 140] width 603 height 52
click at [510, 124] on p "I cut a manual check f(check # 1916 or $87.24 for over payment made in [DATE] a…" at bounding box center [710, 140] width 603 height 52
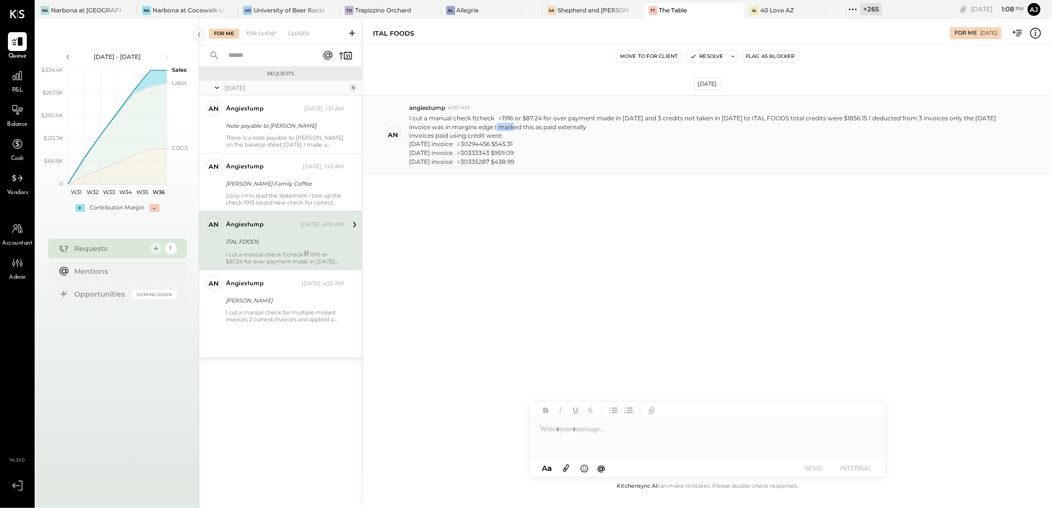
click at [510, 124] on p "I cut a manual check f(check # 1916 or $87.24 for over payment made in [DATE] a…" at bounding box center [710, 140] width 603 height 52
click at [511, 119] on p "I cut a manual check f(check # 1916 or $87.24 for over payment made in [DATE] a…" at bounding box center [710, 140] width 603 height 52
drag, startPoint x: 768, startPoint y: 115, endPoint x: 795, endPoint y: 117, distance: 26.9
click at [795, 117] on p "I cut a manual check f(check # 1916 or $87.24 for over payment made in [DATE] a…" at bounding box center [710, 140] width 603 height 52
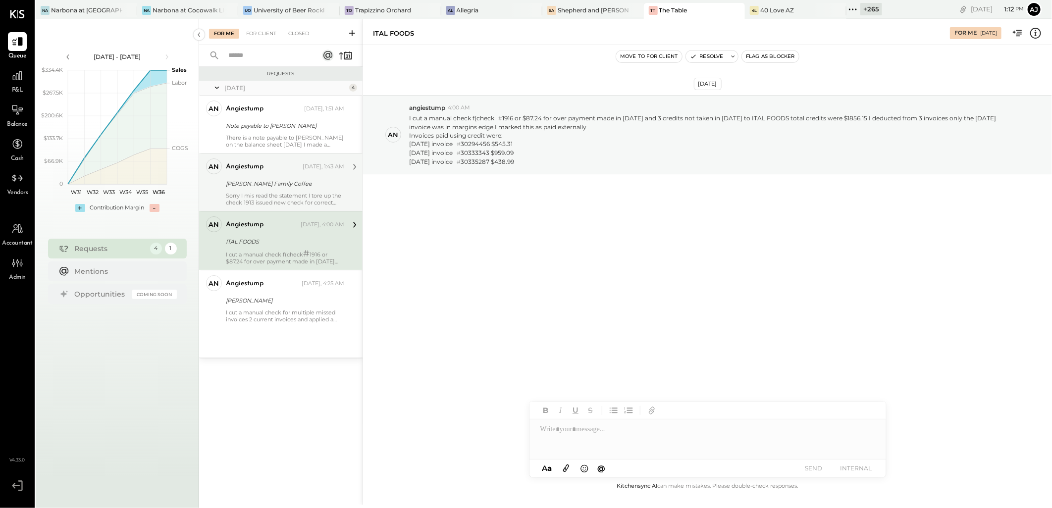
click at [309, 191] on div "angiestump [DATE], 1:43 AM [PERSON_NAME] Family Coffee Sorry I mis read the sta…" at bounding box center [285, 183] width 118 height 48
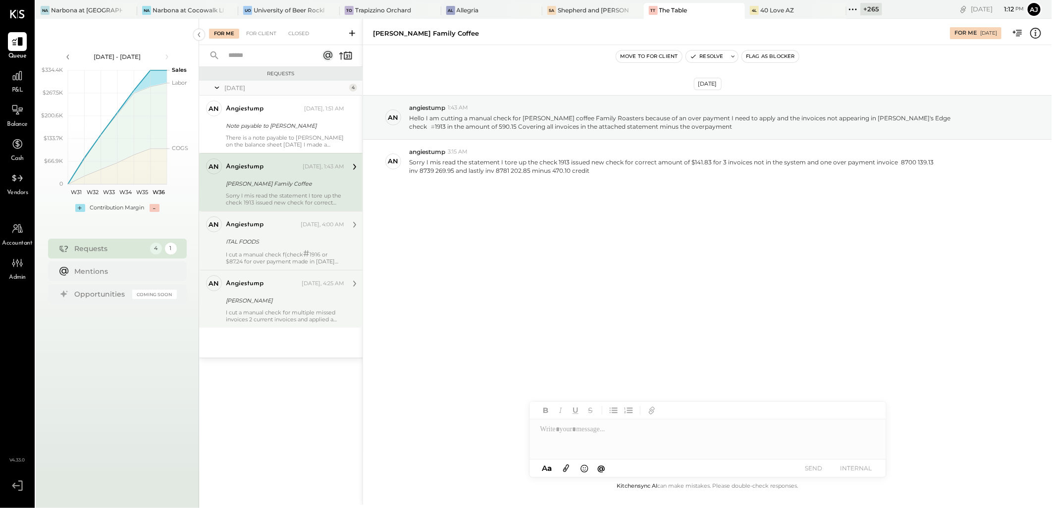
click at [286, 326] on div "an angiestump Owner angiestump [DATE], 4:25 AM [PERSON_NAME] I cut a manual che…" at bounding box center [280, 299] width 163 height 58
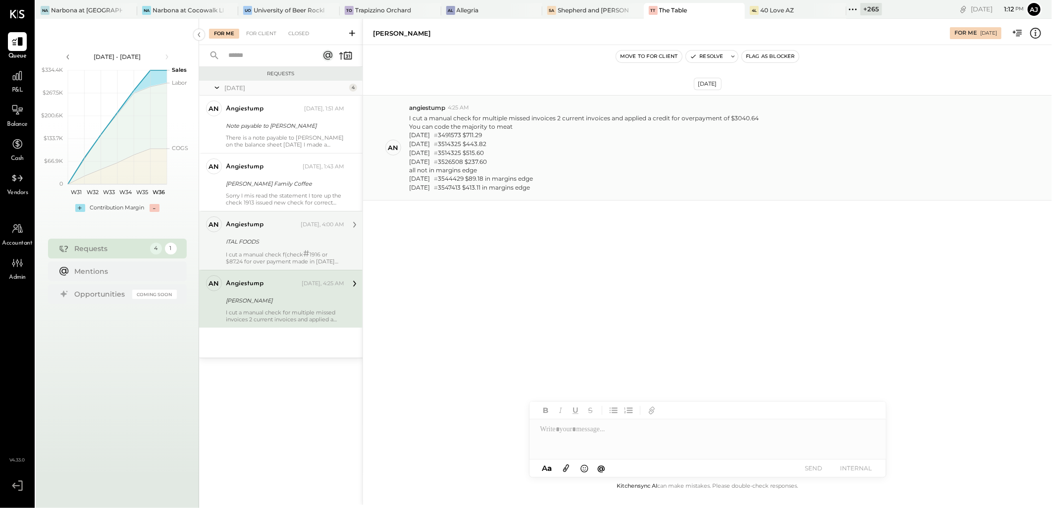
click at [425, 136] on div "[DATE] # 3491573 $711.29" at bounding box center [584, 135] width 350 height 9
drag, startPoint x: 425, startPoint y: 136, endPoint x: 468, endPoint y: 135, distance: 42.6
click at [468, 135] on div "[DATE] # 3491573 $711.29" at bounding box center [584, 135] width 350 height 9
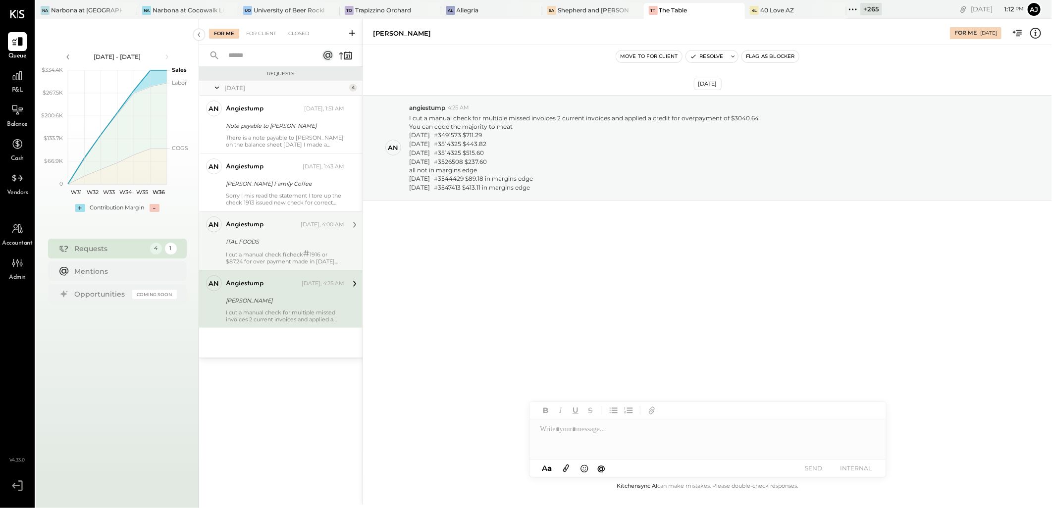
click at [270, 306] on div "[PERSON_NAME]" at bounding box center [283, 301] width 115 height 12
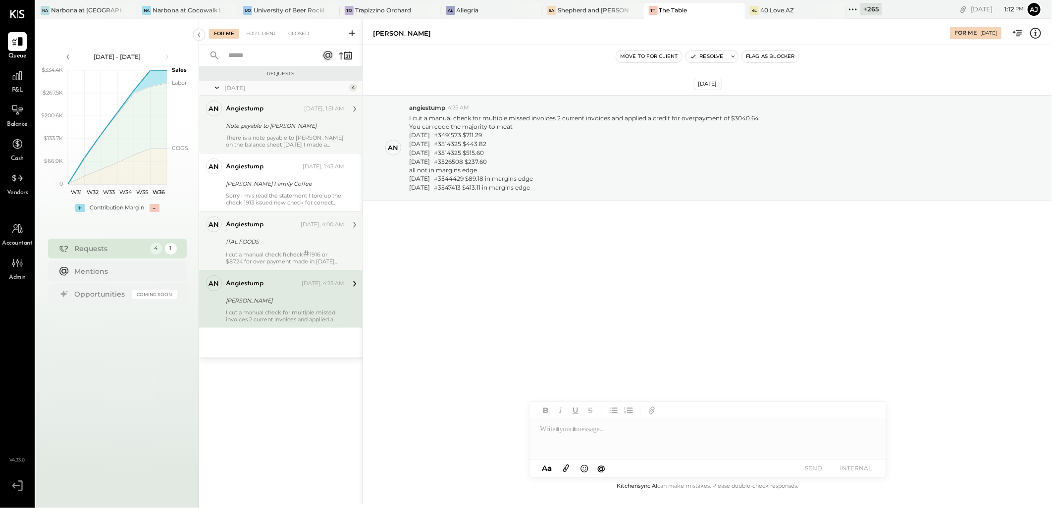
click at [282, 138] on div "There is a note payable to [PERSON_NAME] on the balance sheet [DATE] I made a $…" at bounding box center [285, 141] width 118 height 14
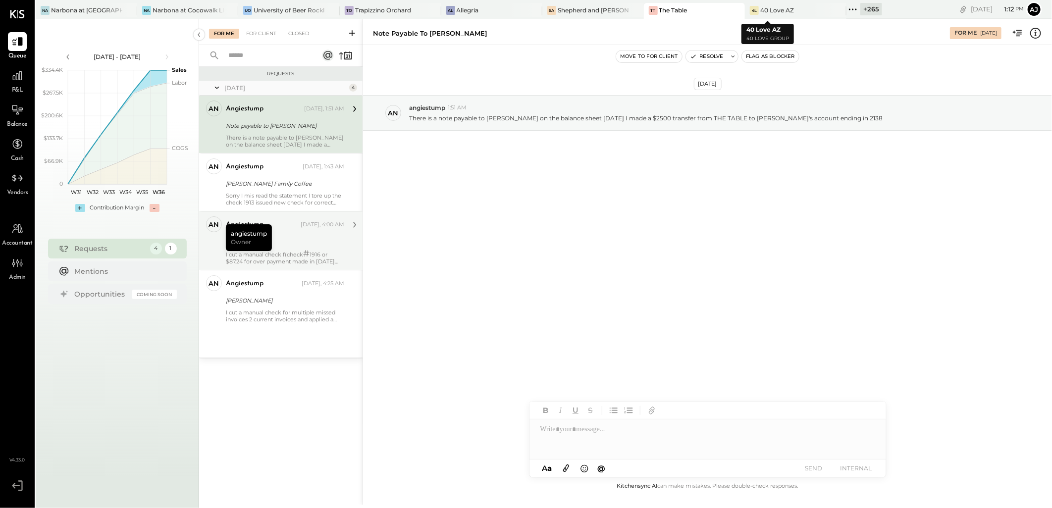
drag, startPoint x: 825, startPoint y: 8, endPoint x: 854, endPoint y: 78, distance: 76.2
click at [847, 8] on icon at bounding box center [853, 9] width 13 height 13
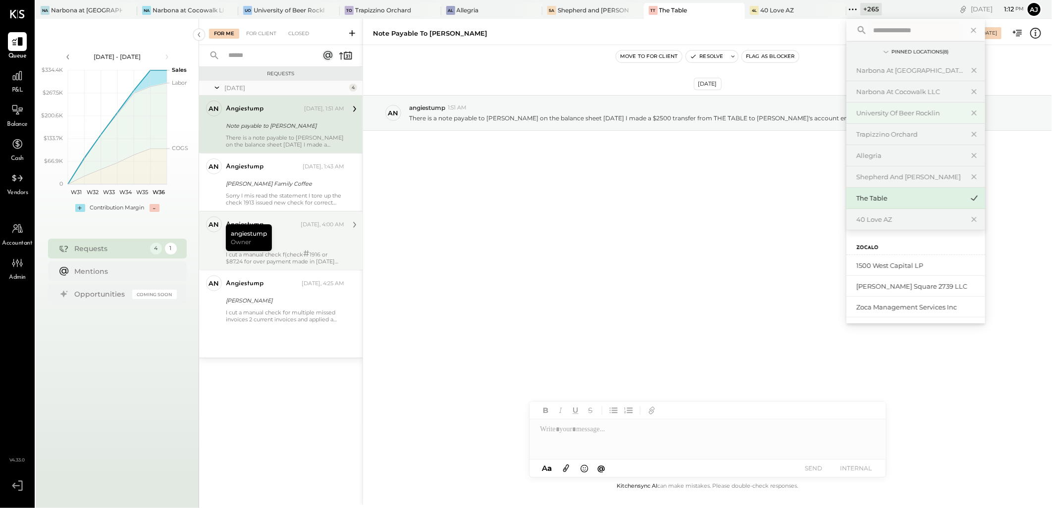
type input "*"
type input "***"
click at [865, 184] on div "Shepherd and [PERSON_NAME]" at bounding box center [916, 176] width 139 height 21
click at [867, 179] on div "Shepherd and [PERSON_NAME]" at bounding box center [909, 176] width 107 height 9
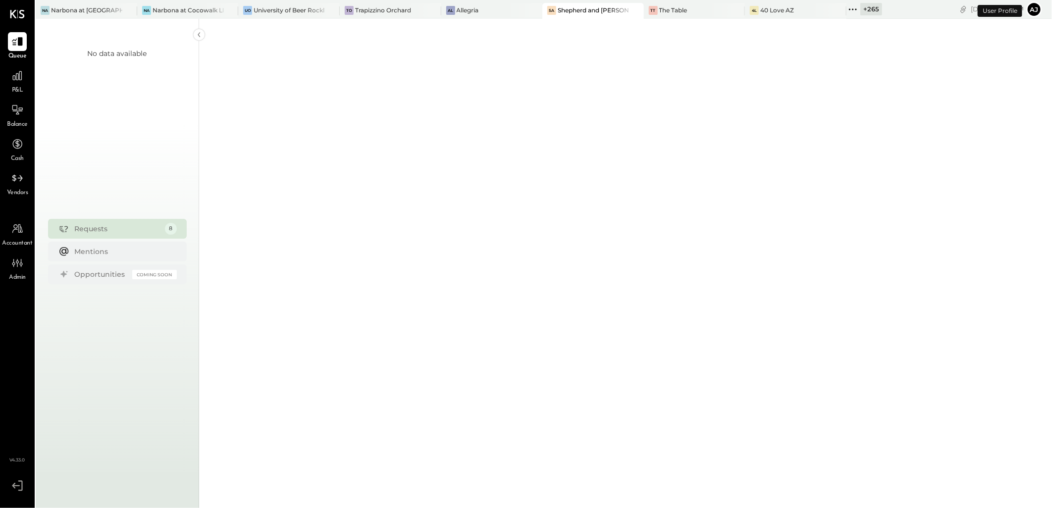
click at [101, 225] on div "Requests" at bounding box center [117, 229] width 85 height 10
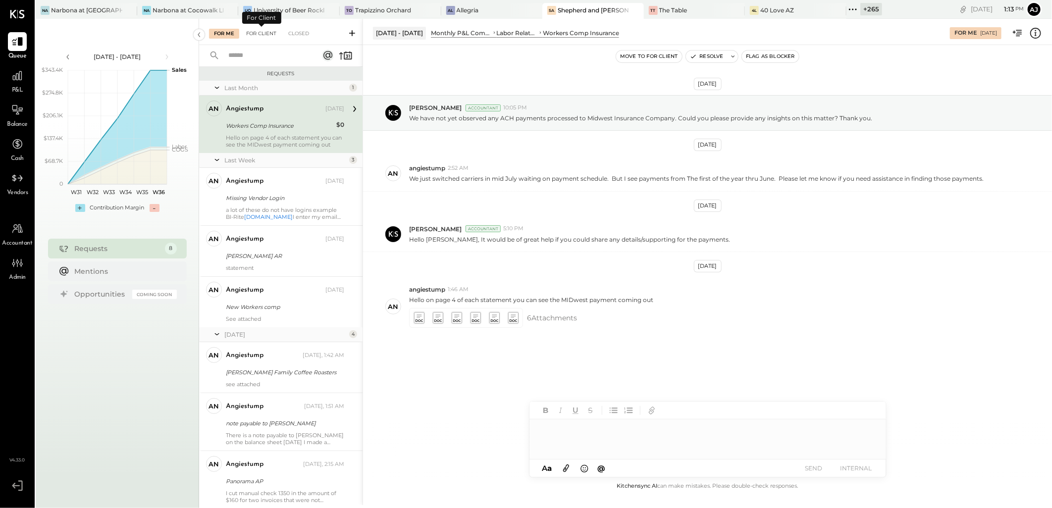
click at [263, 35] on div "For Client" at bounding box center [261, 34] width 40 height 10
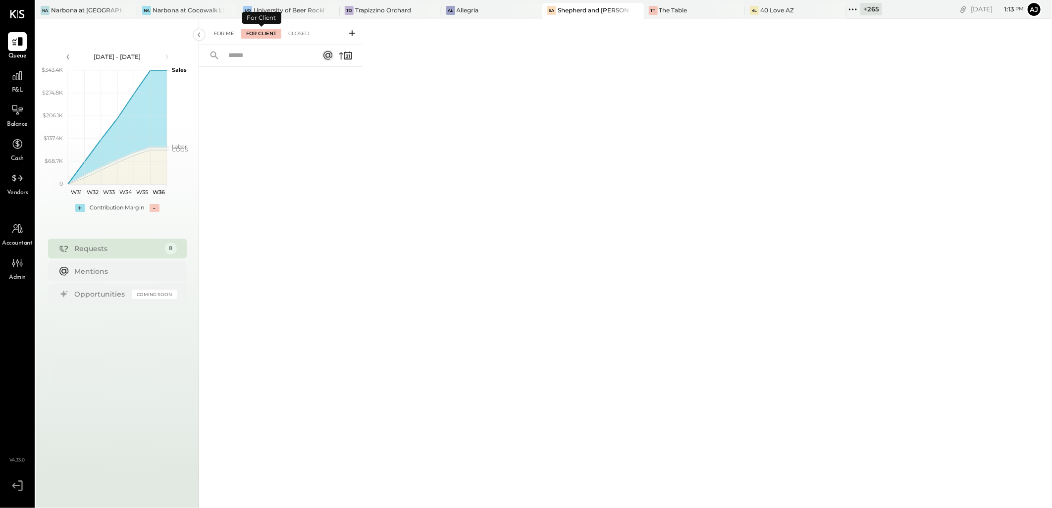
click at [229, 36] on div "For Me" at bounding box center [224, 34] width 30 height 10
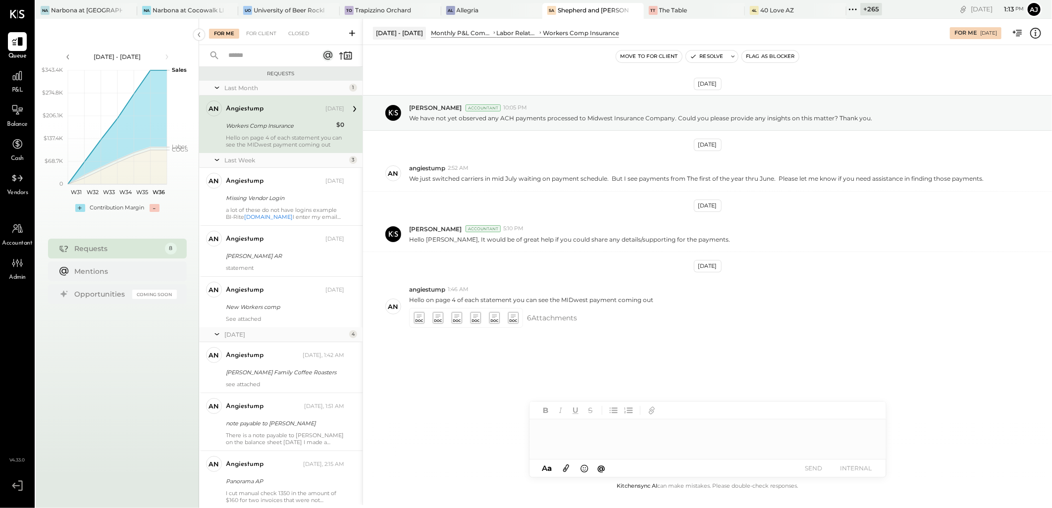
click at [280, 140] on div "Hello on page 4 of each statement you can see the MIDwest payment coming out" at bounding box center [285, 141] width 118 height 14
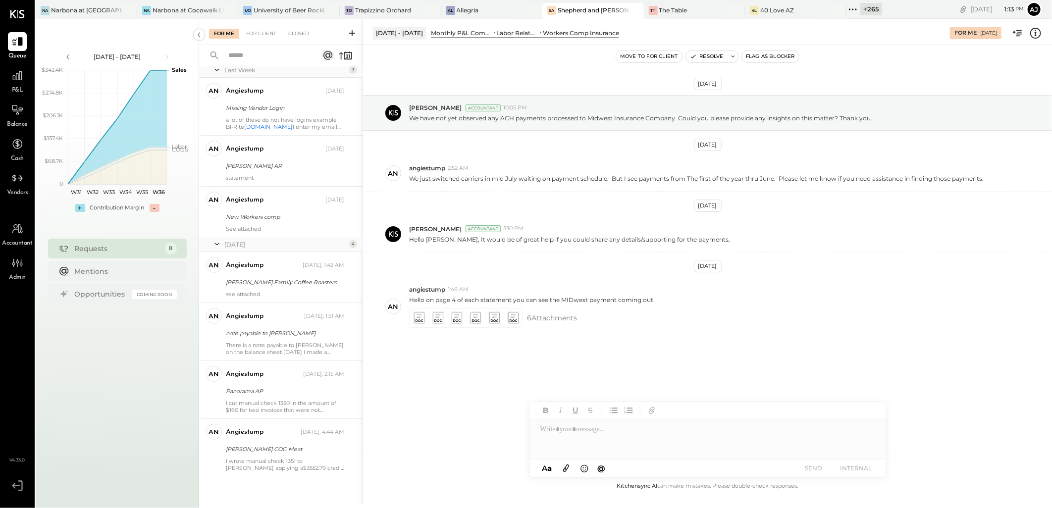
scroll to position [91, 0]
click at [289, 218] on div "New Workers comp" at bounding box center [283, 216] width 115 height 10
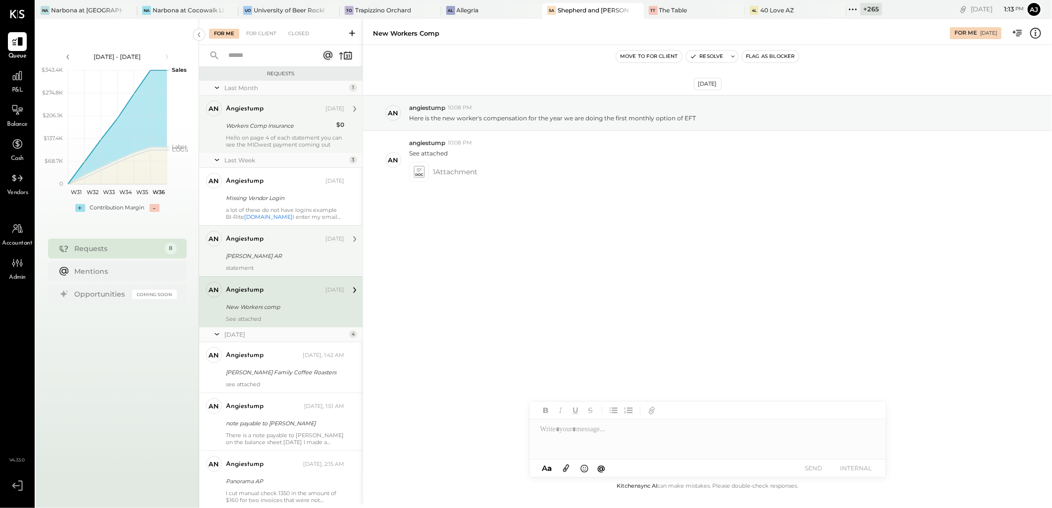
click at [296, 258] on div "[PERSON_NAME] AR" at bounding box center [283, 256] width 115 height 10
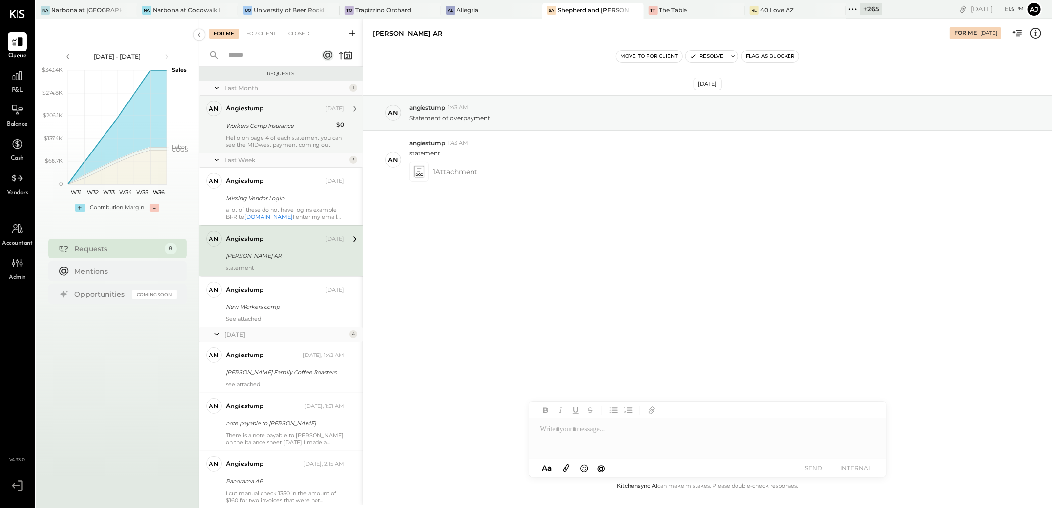
click at [291, 136] on div "Hello on page 4 of each statement you can see the MIDwest payment coming out" at bounding box center [285, 141] width 118 height 14
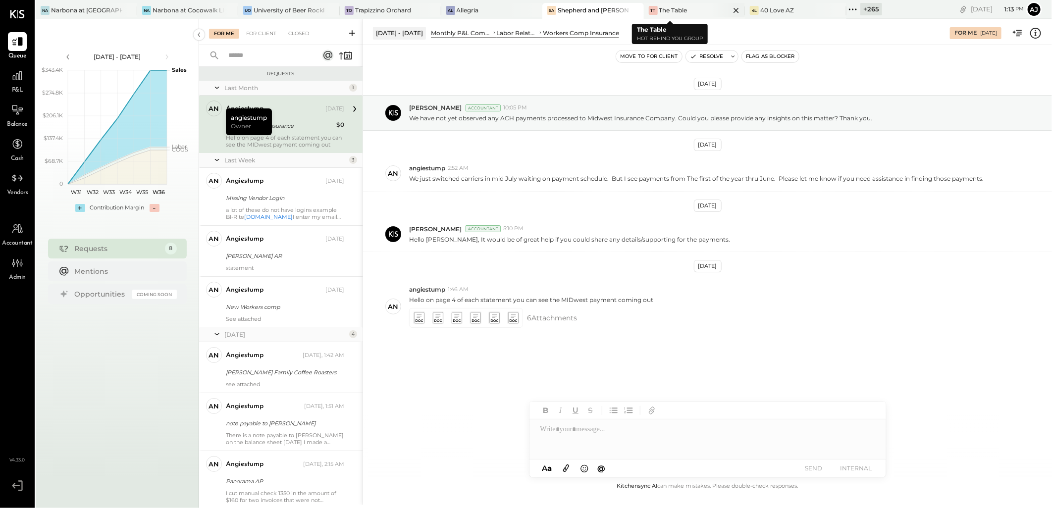
click at [667, 10] on div "TT The Table" at bounding box center [687, 10] width 87 height 9
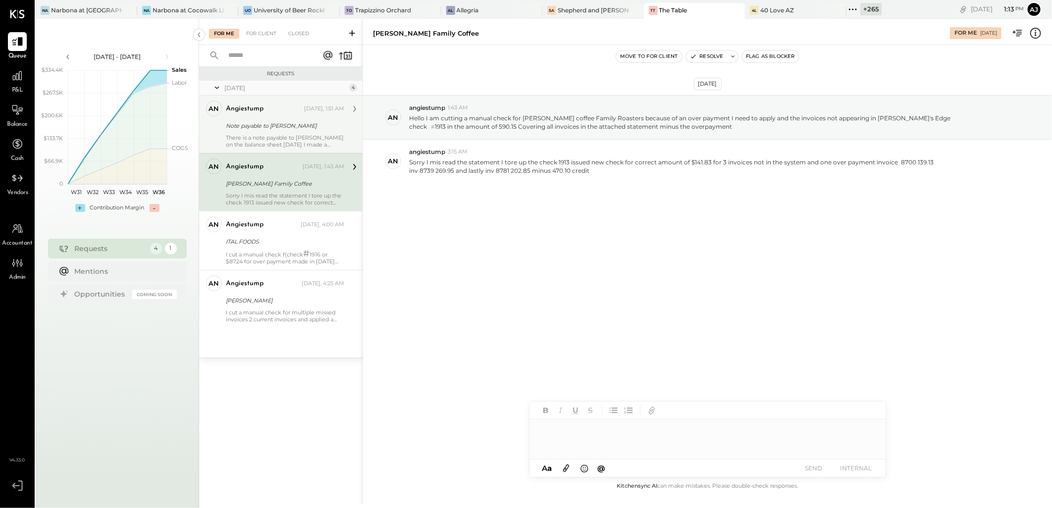
click at [268, 130] on div "Note payable to [PERSON_NAME]" at bounding box center [283, 126] width 115 height 10
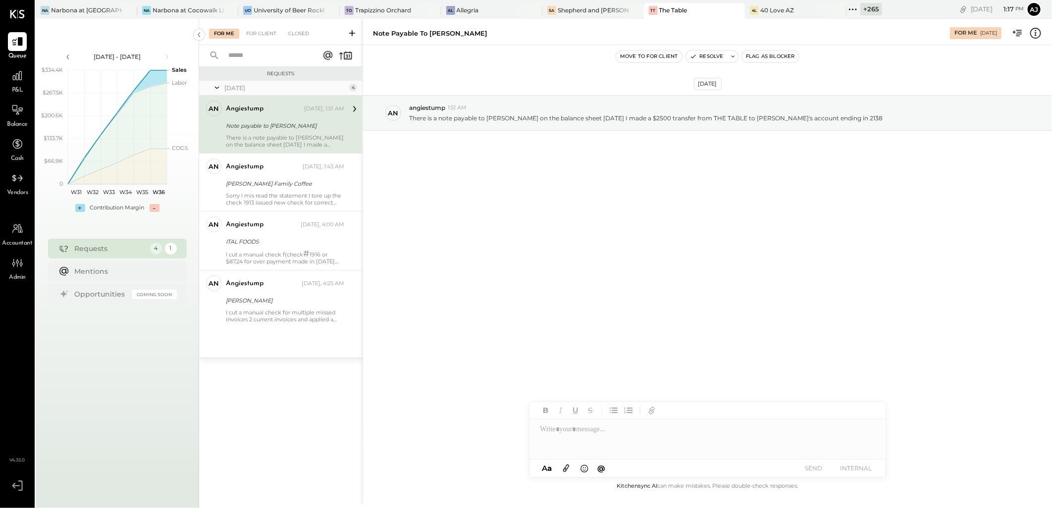
click at [284, 135] on div "There is a note payable to [PERSON_NAME] on the balance sheet [DATE] I made a $…" at bounding box center [285, 141] width 118 height 14
click at [576, 432] on div at bounding box center [708, 440] width 357 height 40
click at [576, 431] on div at bounding box center [708, 440] width 357 height 40
click at [576, 430] on div at bounding box center [708, 440] width 357 height 40
paste div
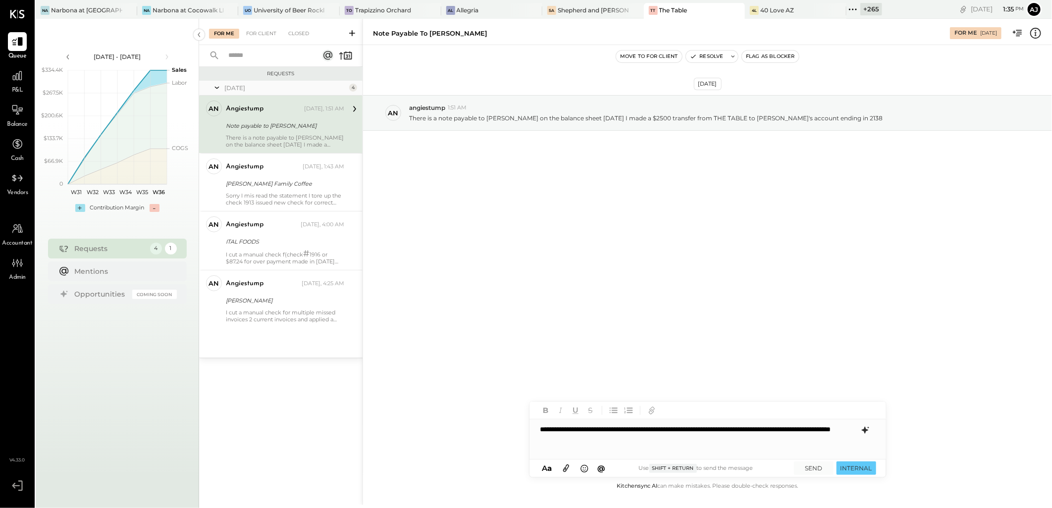
click at [865, 428] on icon at bounding box center [864, 430] width 6 height 7
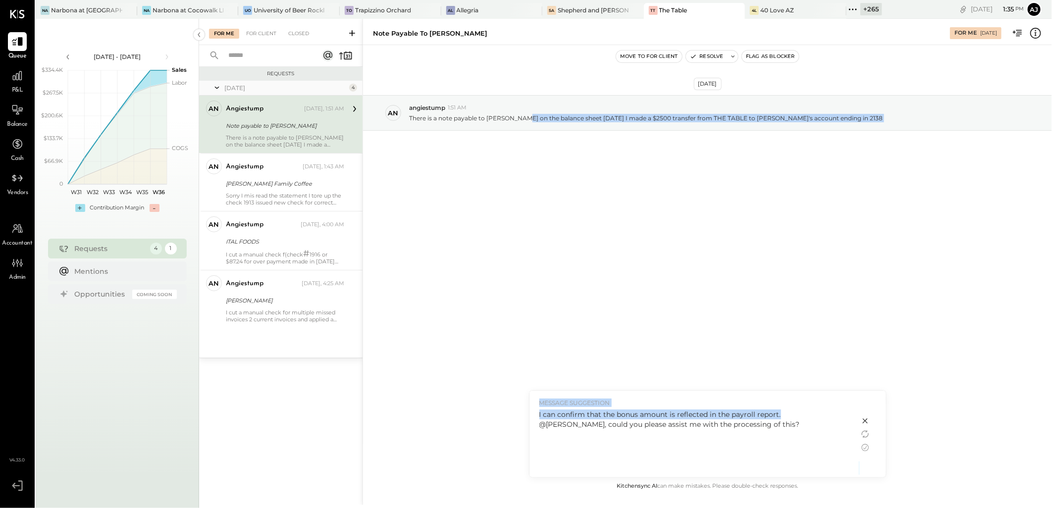
drag, startPoint x: 780, startPoint y: 414, endPoint x: 526, endPoint y: 414, distance: 254.1
click at [526, 414] on div "**********" at bounding box center [708, 262] width 690 height 486
click at [583, 408] on div "MESSAGE SUGGESTION I can confirm that the bonus amount is reflected in the payr…" at bounding box center [695, 434] width 330 height 87
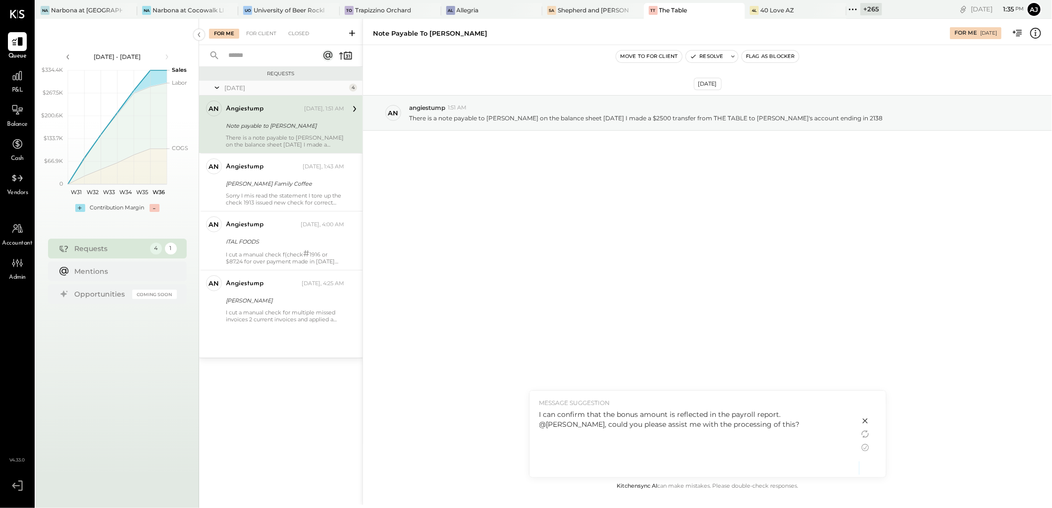
click at [585, 412] on div "I can confirm that the bonus amount is reflected in the payroll report. @[PERSO…" at bounding box center [694, 420] width 310 height 20
drag, startPoint x: 617, startPoint y: 426, endPoint x: 814, endPoint y: 427, distance: 197.1
click at [814, 427] on div "I can confirm that the bonus amount is reflected in the payroll report. @[PERSO…" at bounding box center [694, 420] width 310 height 20
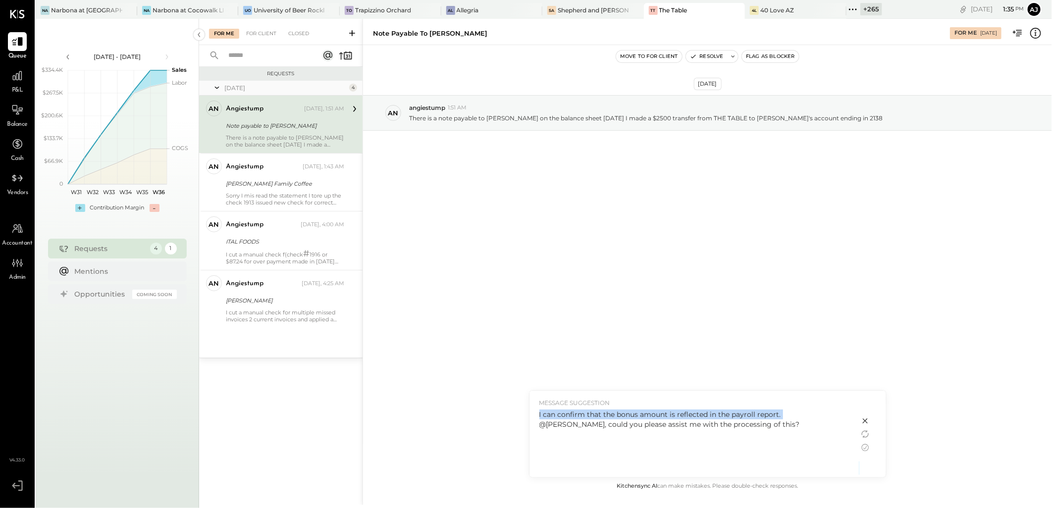
drag, startPoint x: 814, startPoint y: 427, endPoint x: 798, endPoint y: 422, distance: 16.8
click at [785, 425] on div "I can confirm that the bonus amount is reflected in the payroll report. @[PERSO…" at bounding box center [694, 420] width 310 height 20
drag, startPoint x: 785, startPoint y: 425, endPoint x: 863, endPoint y: 422, distance: 78.3
click at [863, 422] on icon at bounding box center [865, 421] width 12 height 12
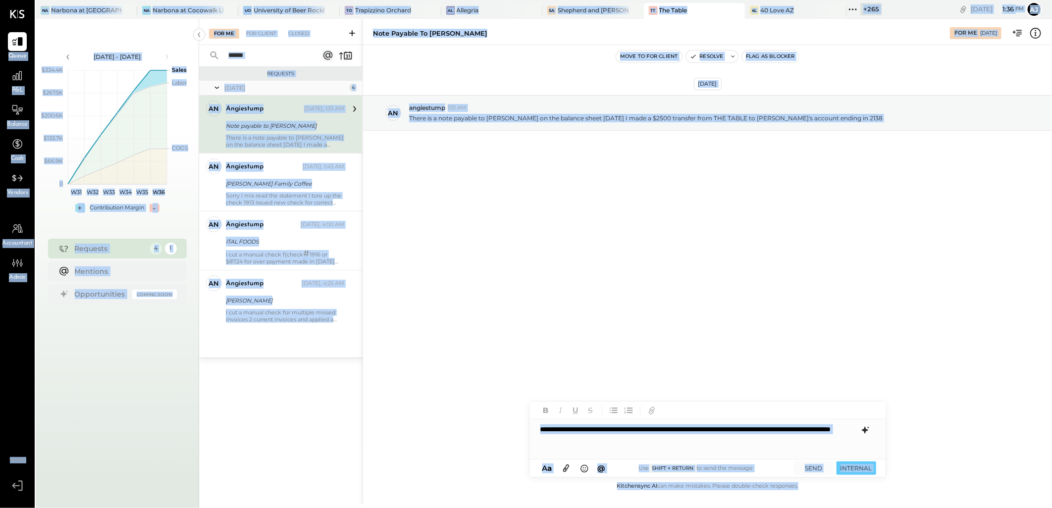
click at [735, 437] on div "**********" at bounding box center [708, 440] width 357 height 40
click at [704, 444] on div "**********" at bounding box center [708, 440] width 357 height 40
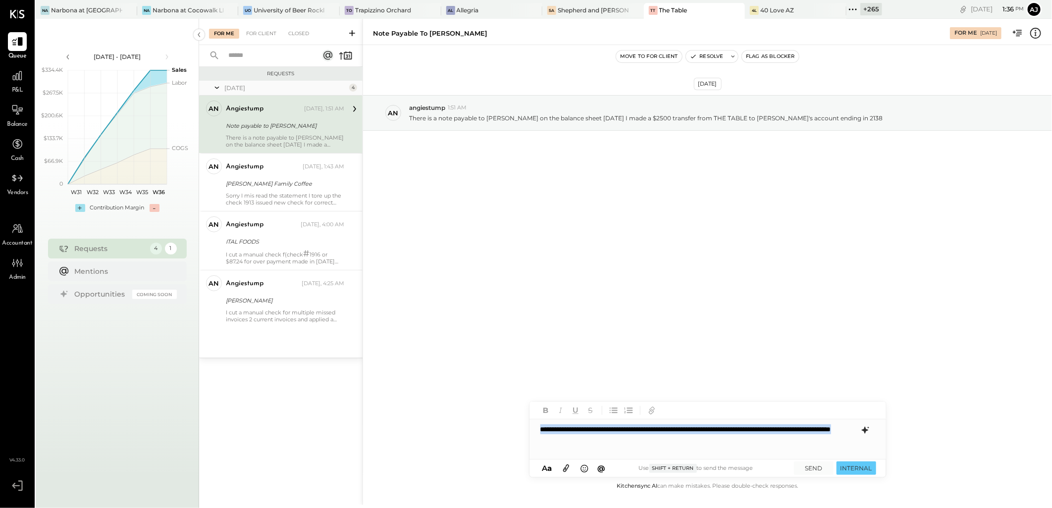
drag, startPoint x: 669, startPoint y: 443, endPoint x: 491, endPoint y: 420, distance: 179.3
click at [491, 420] on div "**********" at bounding box center [708, 262] width 690 height 486
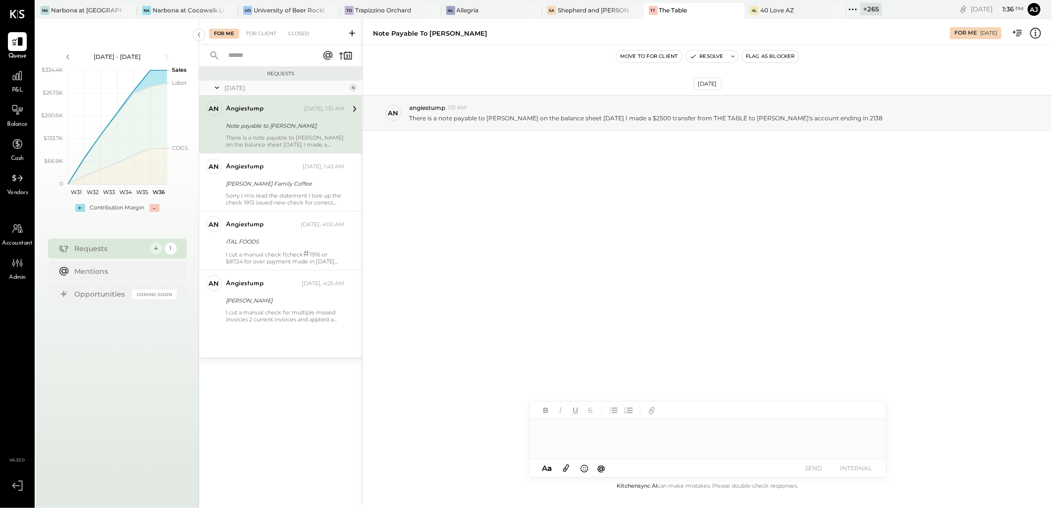
click at [644, 293] on div "[DATE] an angiestump 1:51 AM There is a note payable to [PERSON_NAME] on the ba…" at bounding box center [707, 262] width 689 height 435
drag, startPoint x: 291, startPoint y: 130, endPoint x: 298, endPoint y: 129, distance: 7.1
click at [291, 130] on div "Note payable to [PERSON_NAME]" at bounding box center [283, 126] width 115 height 10
click at [247, 129] on div "Note payable to [PERSON_NAME]" at bounding box center [283, 126] width 115 height 10
